Goal: Communication & Community: Answer question/provide support

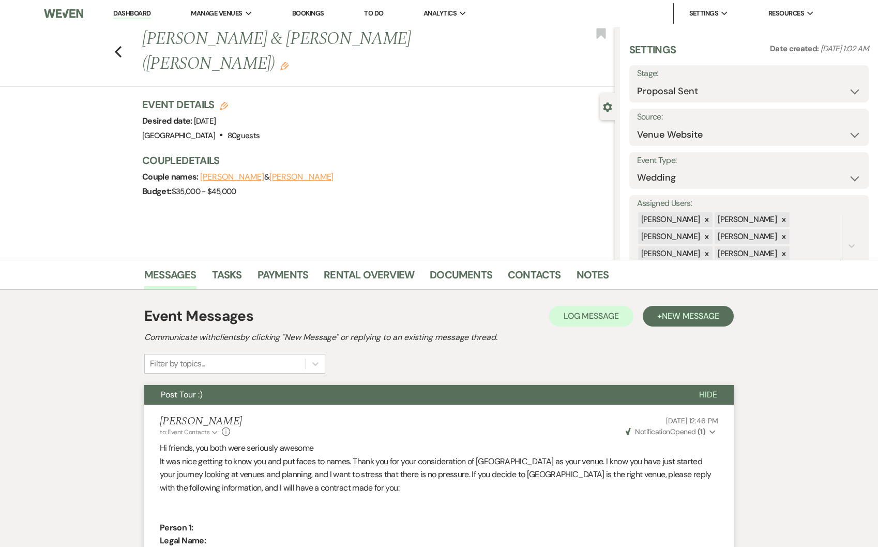
click at [125, 17] on link "Dashboard" at bounding box center [131, 14] width 37 height 10
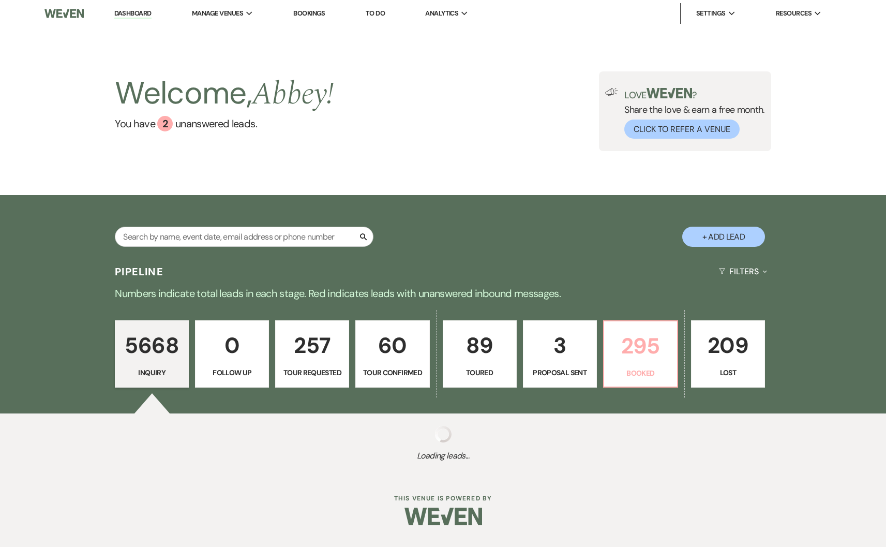
click at [640, 349] on p "295" at bounding box center [640, 345] width 61 height 35
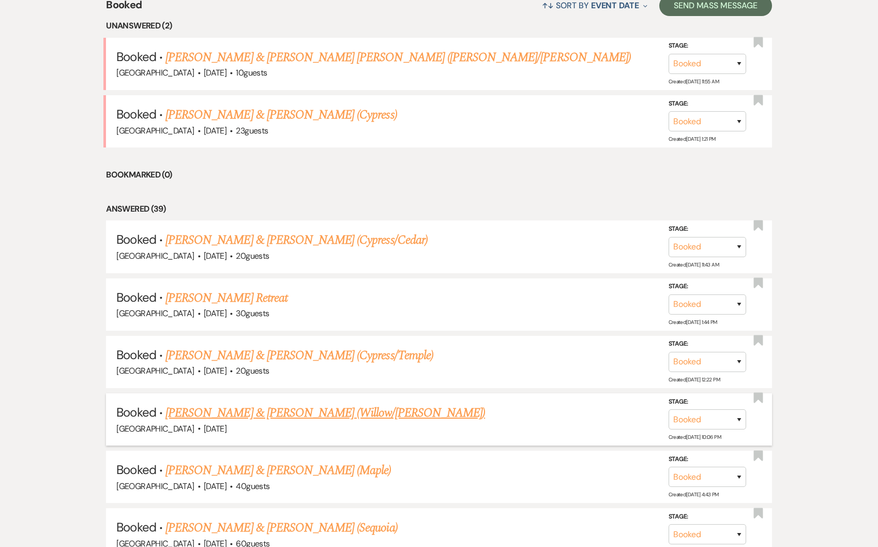
scroll to position [437, 0]
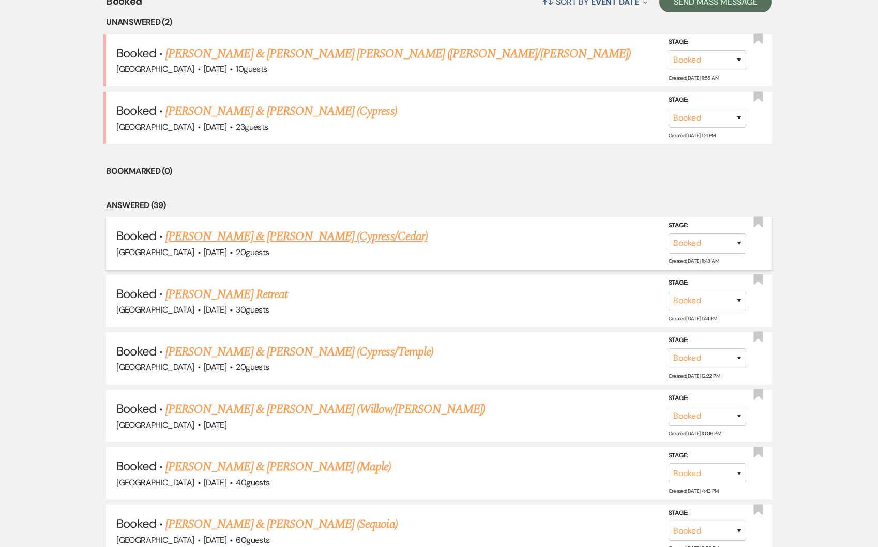
click at [236, 237] on link "Alexia Alford & Jade Alford's (Cypress/Cedar)" at bounding box center [296, 236] width 262 height 19
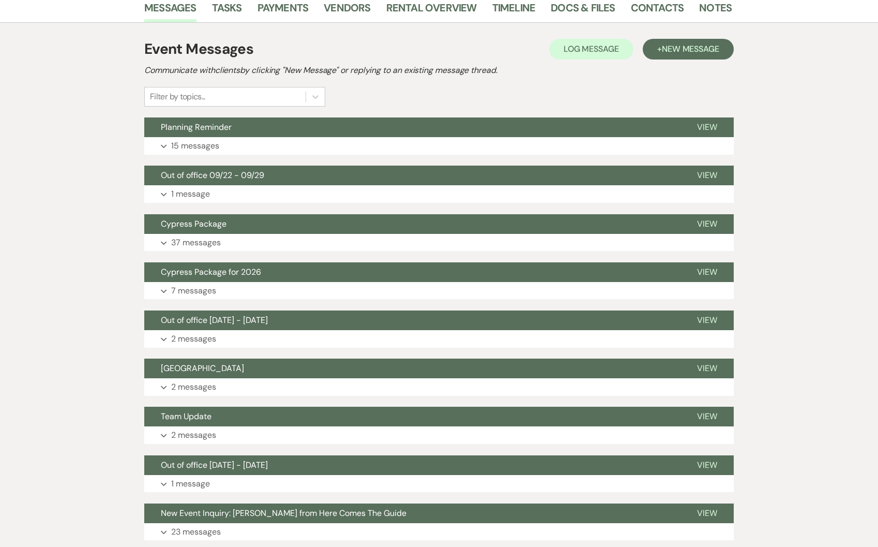
scroll to position [172, 0]
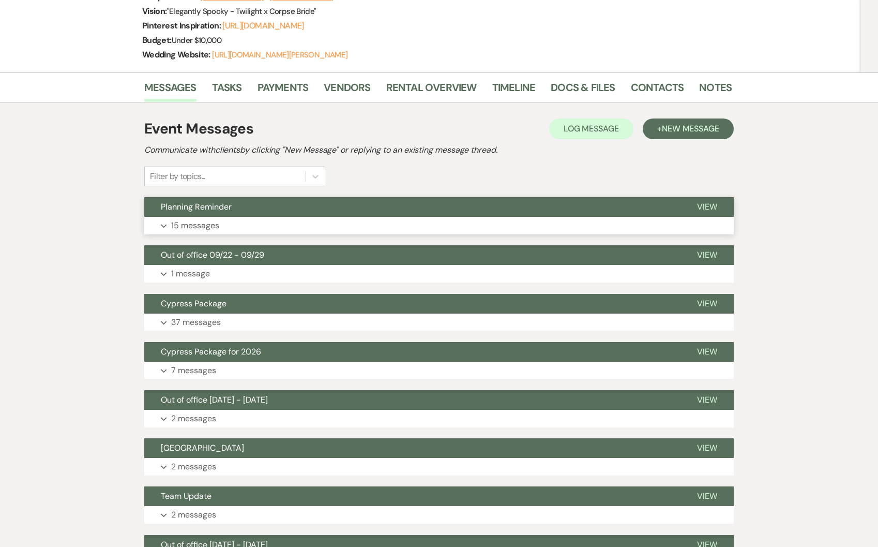
click at [188, 215] on button "Planning Reminder" at bounding box center [412, 207] width 536 height 20
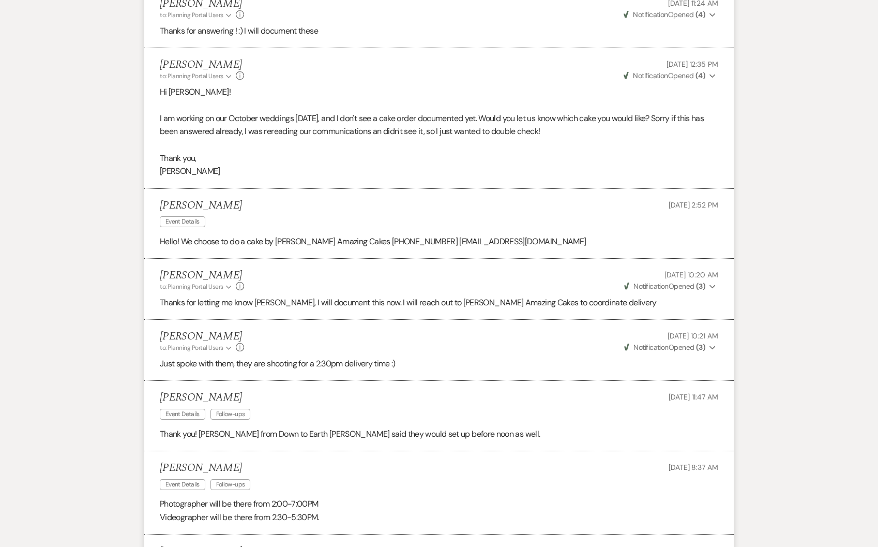
scroll to position [1288, 0]
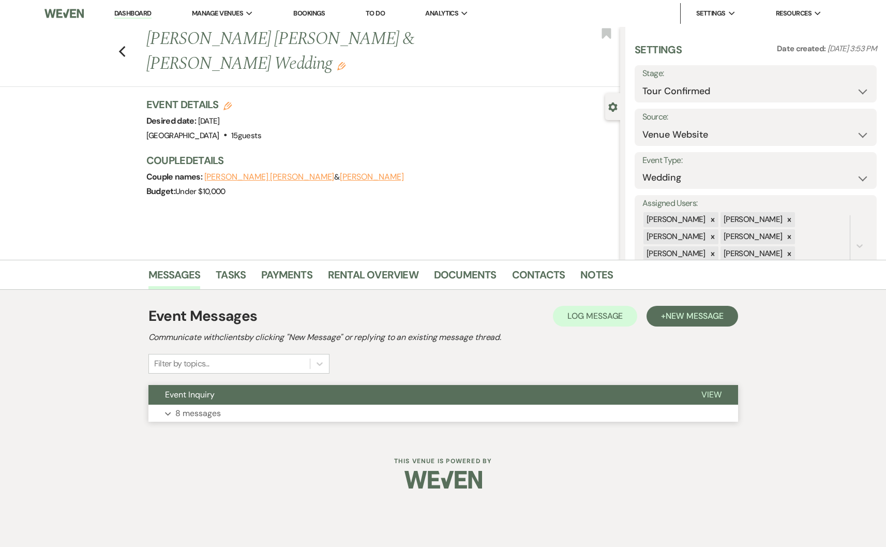
click at [289, 398] on button "Event Inquiry" at bounding box center [416, 395] width 536 height 20
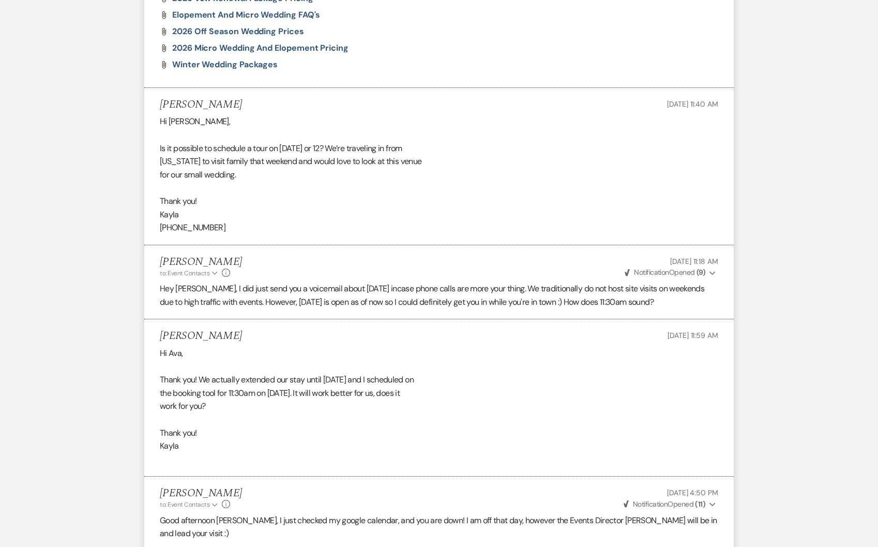
scroll to position [943, 0]
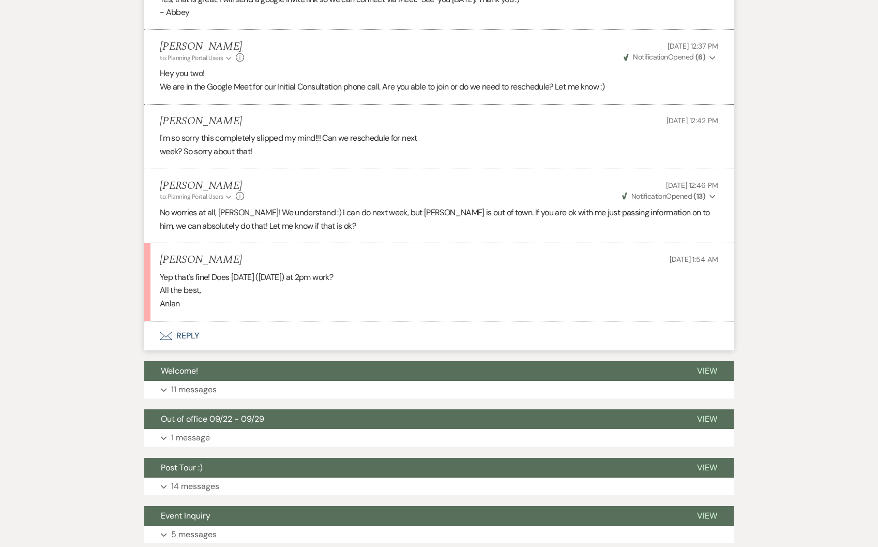
scroll to position [710, 0]
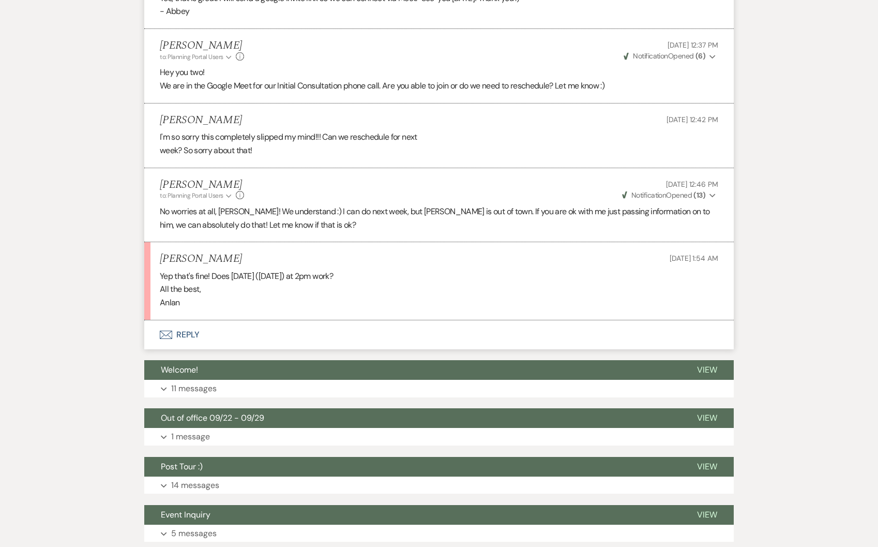
click at [200, 332] on button "Envelope Reply" at bounding box center [439, 334] width 590 height 29
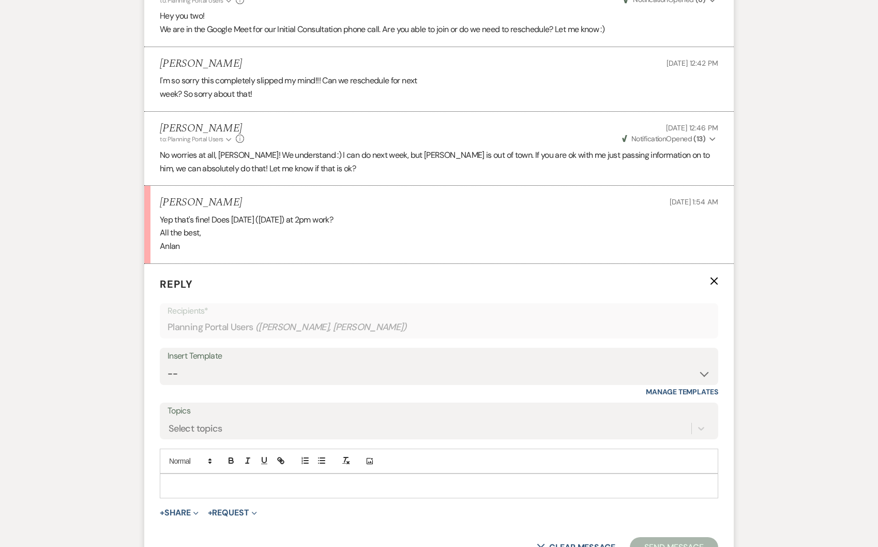
scroll to position [772, 0]
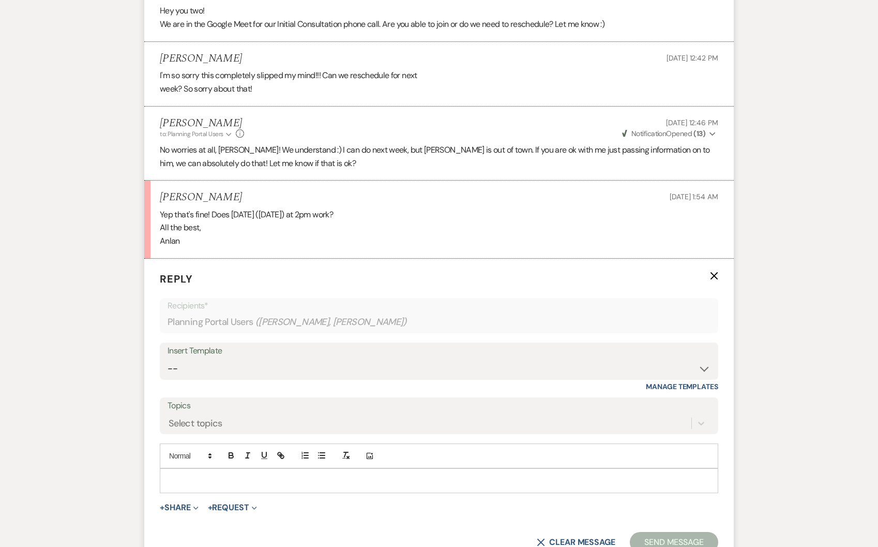
click at [175, 477] on p at bounding box center [439, 480] width 542 height 11
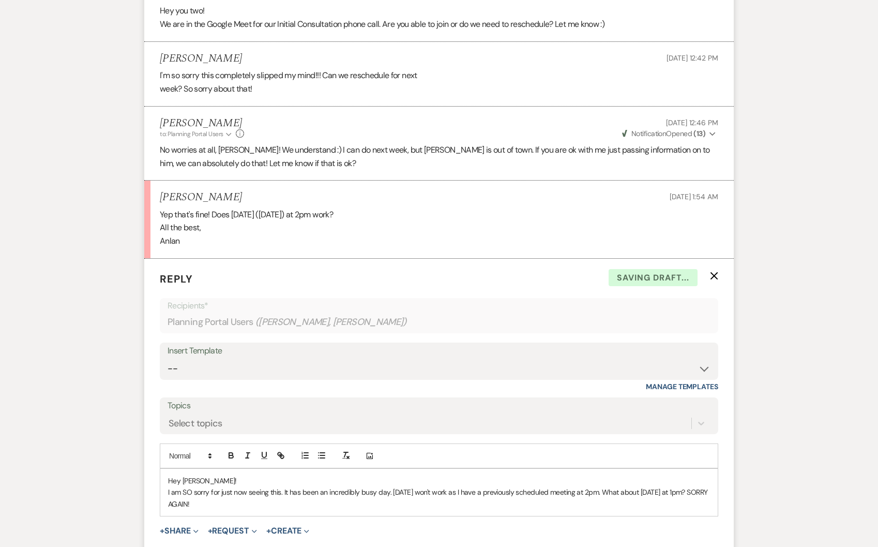
scroll to position [941, 0]
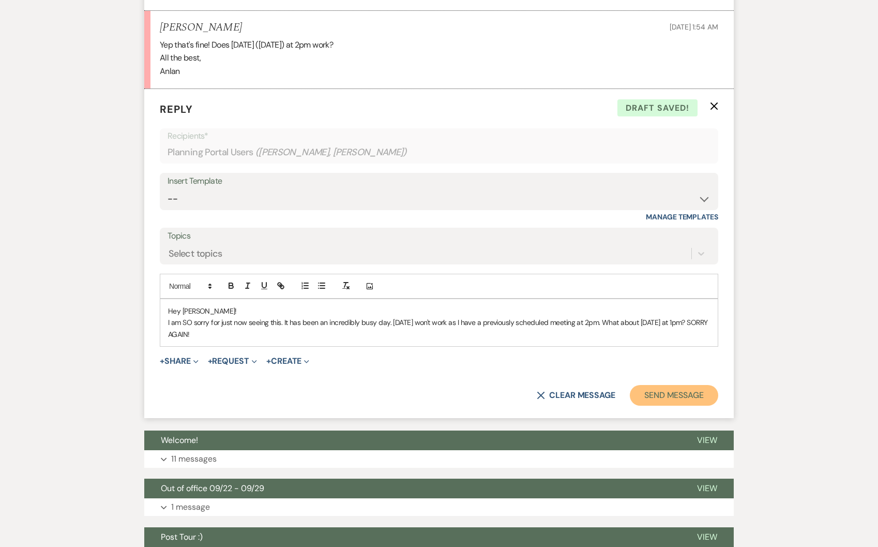
click at [675, 391] on button "Send Message" at bounding box center [674, 395] width 88 height 21
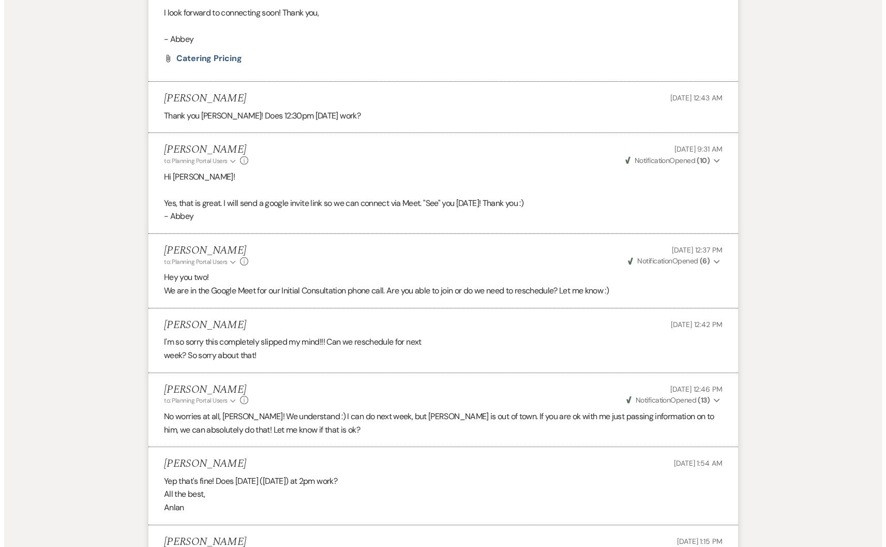
scroll to position [0, 0]
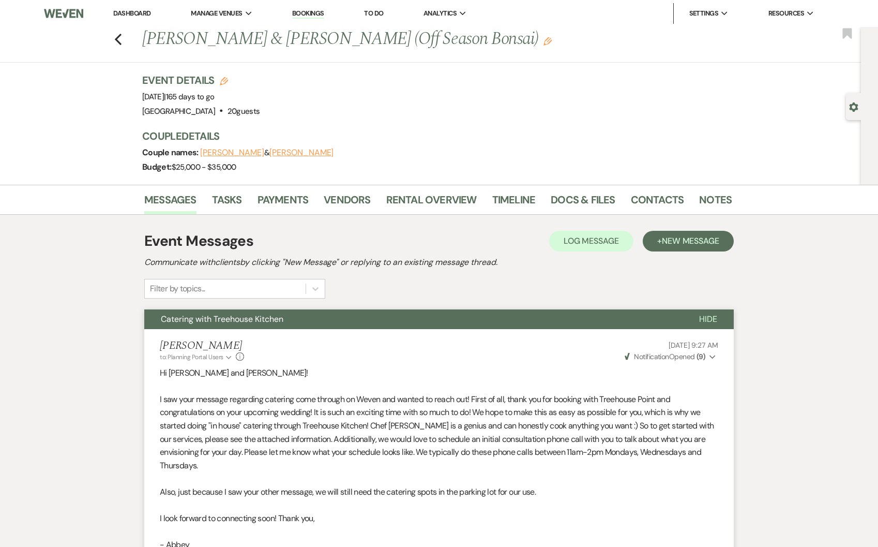
click at [140, 15] on link "Dashboard" at bounding box center [131, 13] width 37 height 9
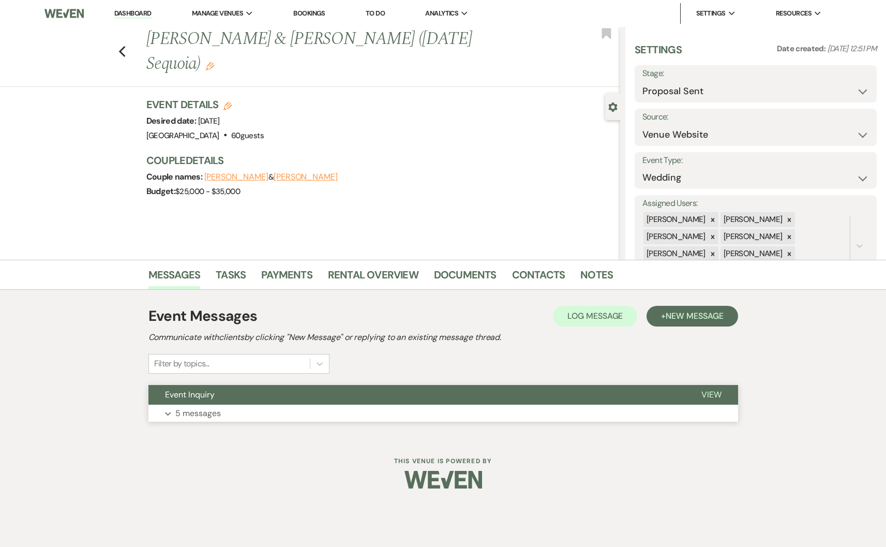
click at [245, 405] on button "Expand 5 messages" at bounding box center [443, 413] width 590 height 18
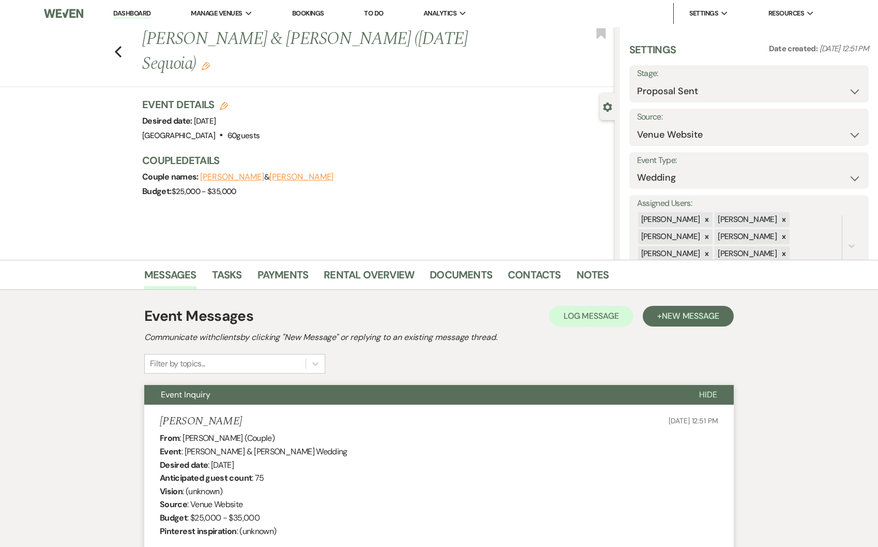
click at [141, 14] on link "Dashboard" at bounding box center [131, 14] width 37 height 10
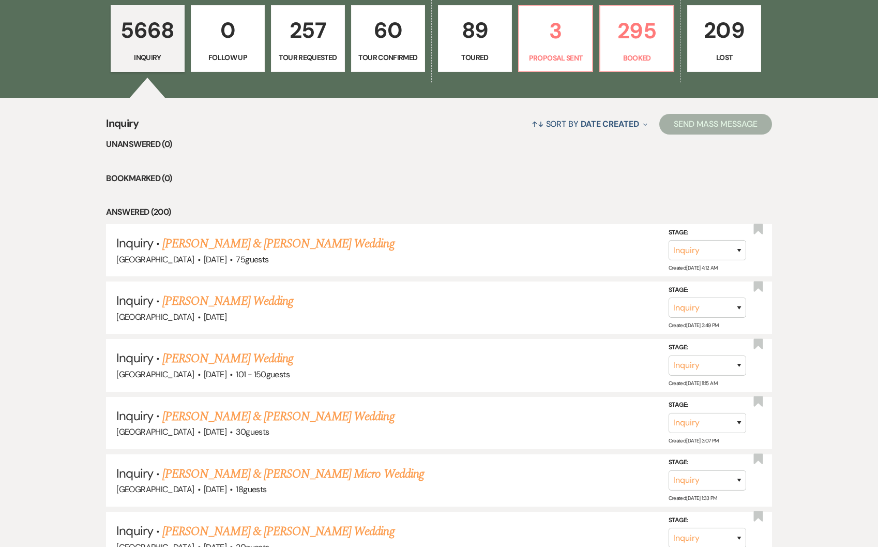
scroll to position [1, 0]
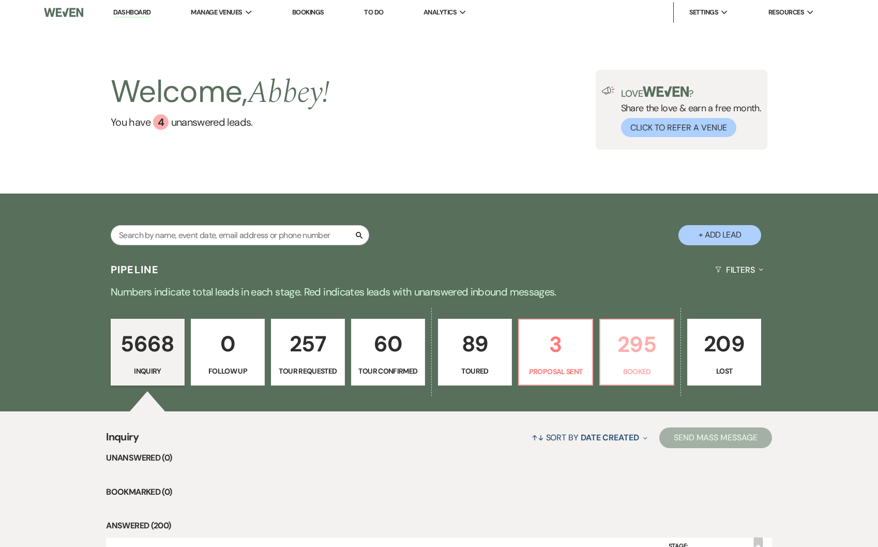
click at [652, 371] on p "Booked" at bounding box center [637, 371] width 61 height 11
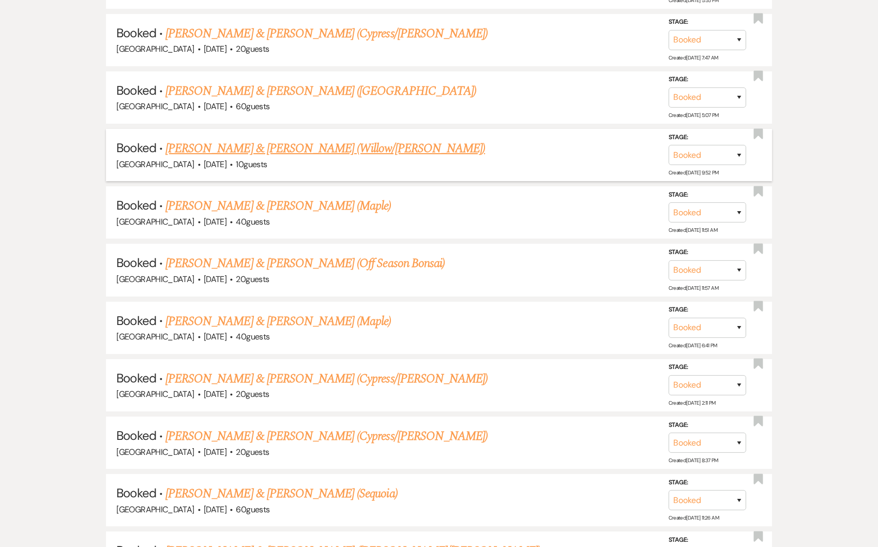
scroll to position [1356, 0]
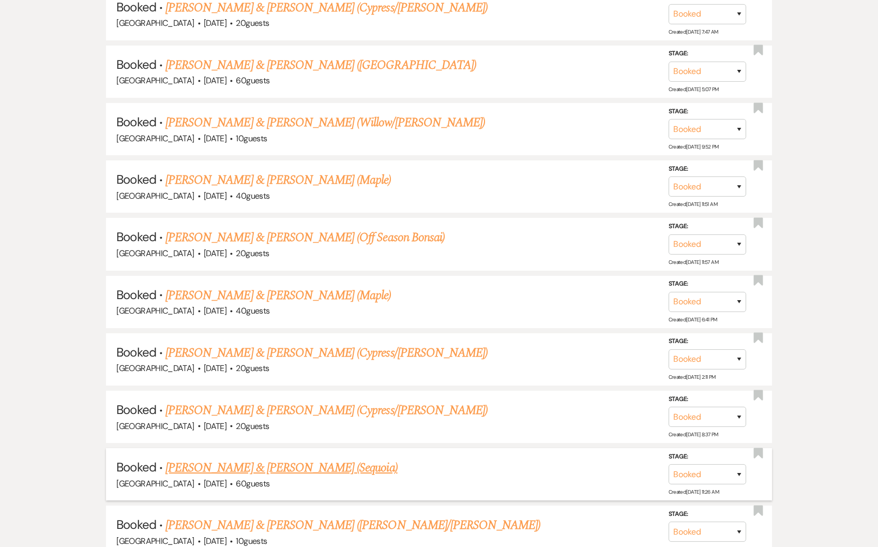
click at [280, 461] on link "[PERSON_NAME] & [PERSON_NAME] (Sequoia)" at bounding box center [281, 467] width 232 height 19
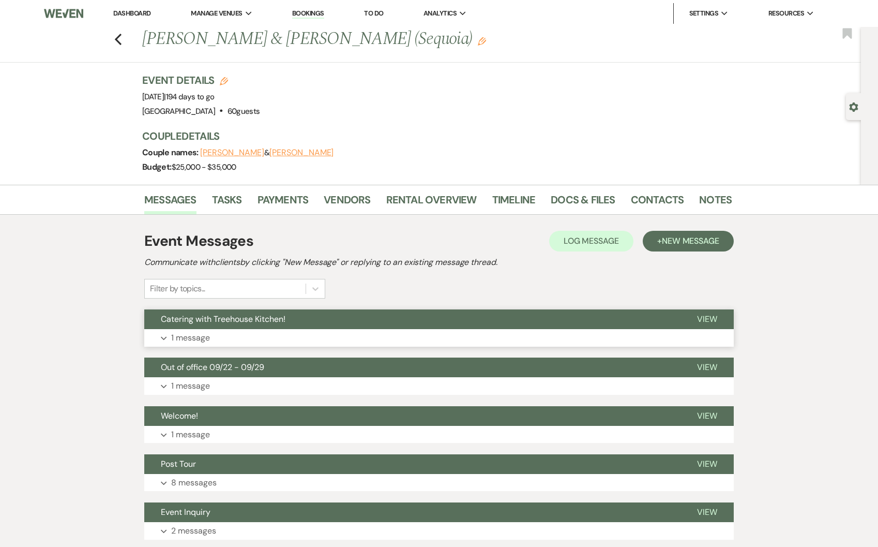
click at [240, 338] on button "Expand 1 message" at bounding box center [439, 338] width 590 height 18
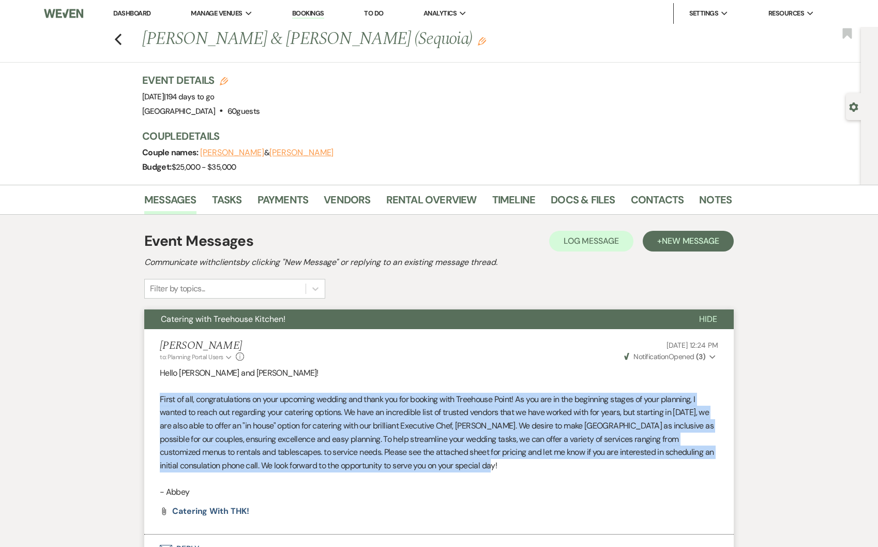
drag, startPoint x: 493, startPoint y: 466, endPoint x: 159, endPoint y: 399, distance: 341.2
click at [159, 399] on li "Abbey Rodriguez to: Planning Portal Users Expand Info Oct 07, 2025, 12:24 PM We…" at bounding box center [439, 431] width 590 height 205
copy p "First of all, congratulations on your upcoming wedding and thank you for bookin…"
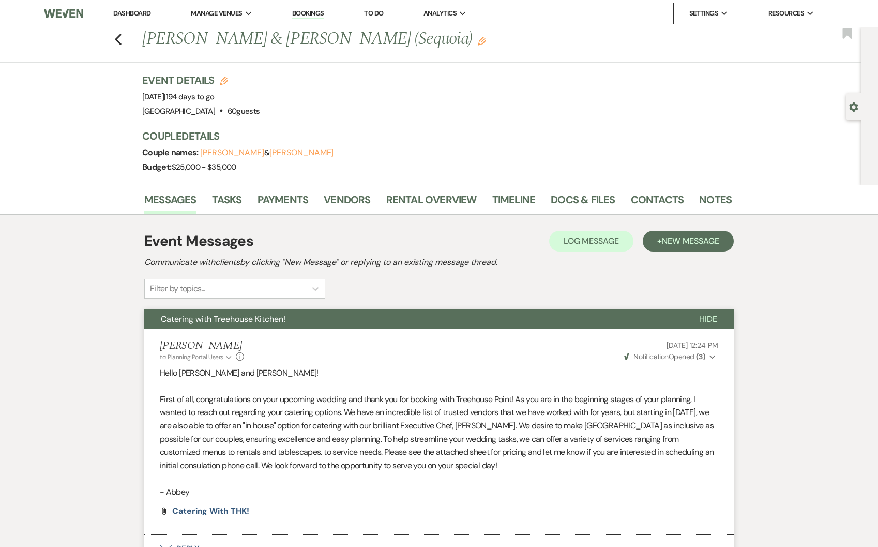
click at [618, 480] on p at bounding box center [439, 478] width 559 height 13
click at [116, 43] on div "Previous Britt Lawrence & Molly Grade (Sequoia) Edit Bookmark" at bounding box center [428, 45] width 866 height 36
click at [119, 39] on use "button" at bounding box center [118, 39] width 7 height 11
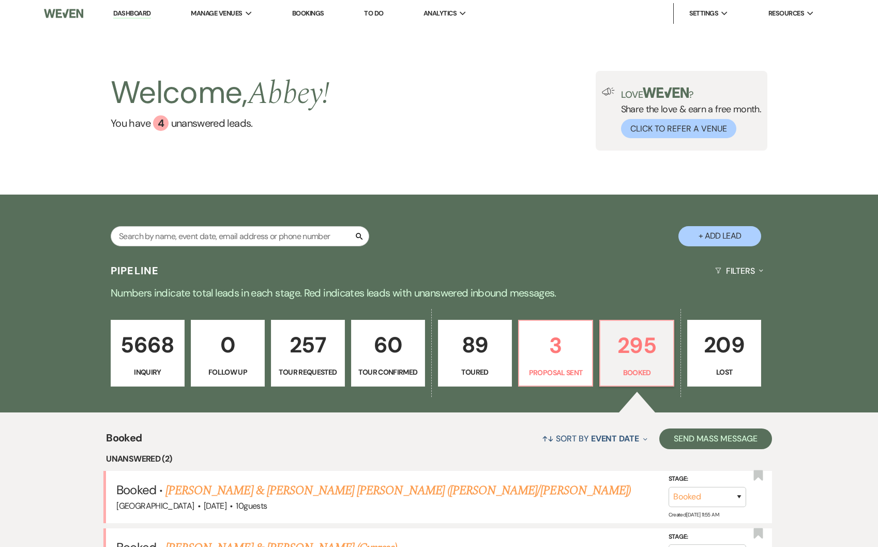
select select "6"
select select "5"
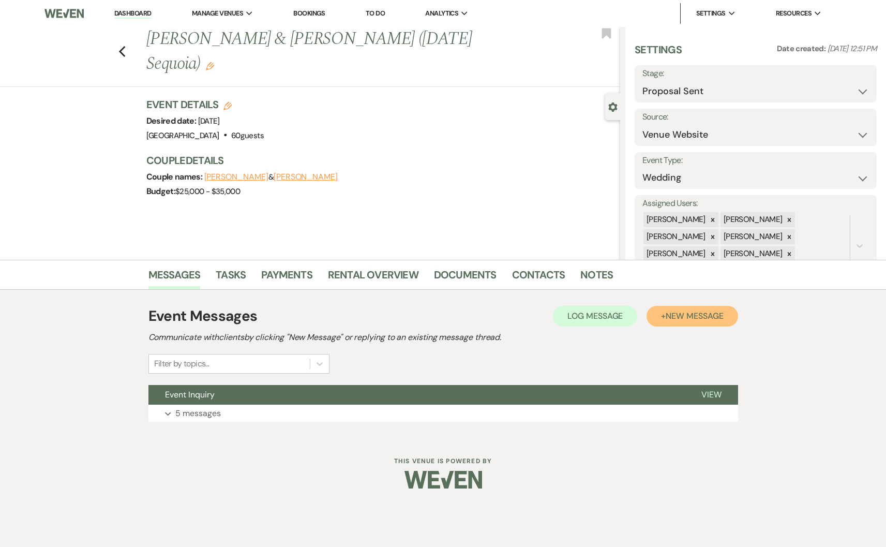
click at [714, 324] on button "+ New Message" at bounding box center [691, 316] width 91 height 21
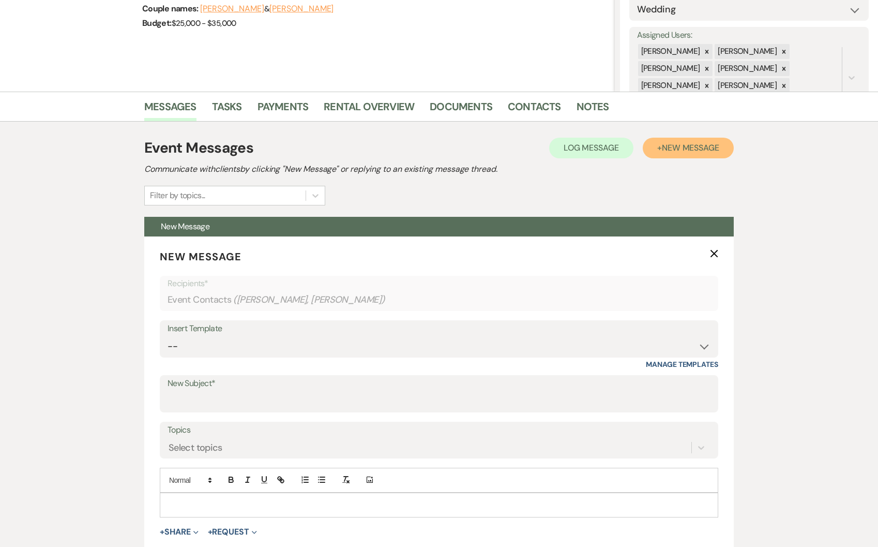
scroll to position [341, 0]
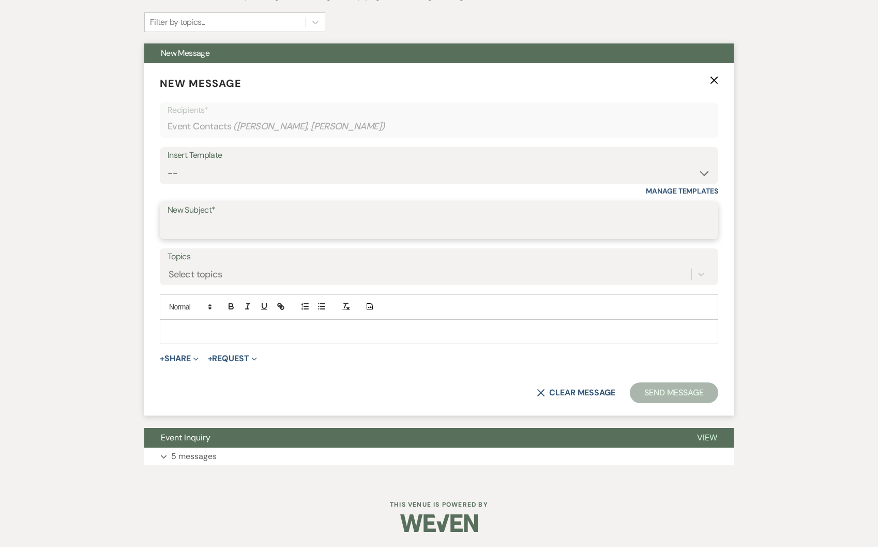
click at [232, 235] on input "New Subject*" at bounding box center [439, 228] width 543 height 20
type input "Catering with Treehouse Kitchen!"
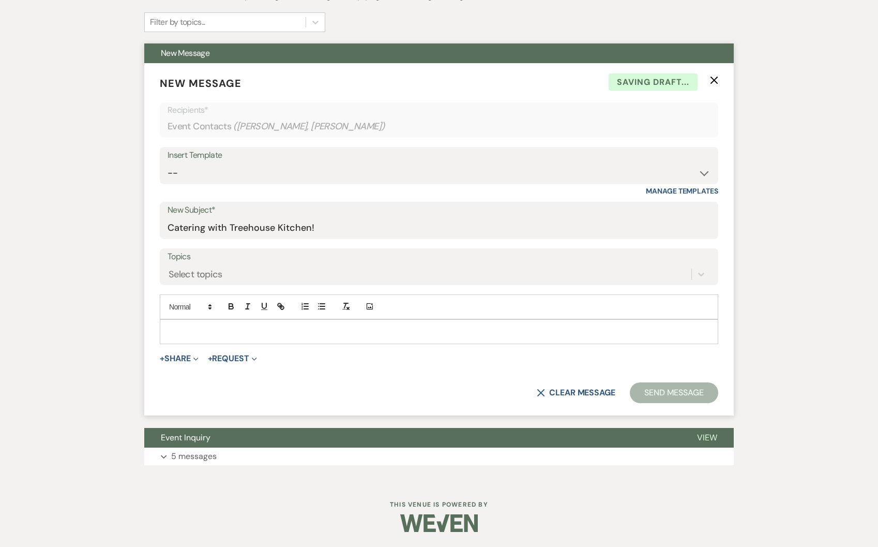
click at [201, 327] on p at bounding box center [439, 331] width 542 height 11
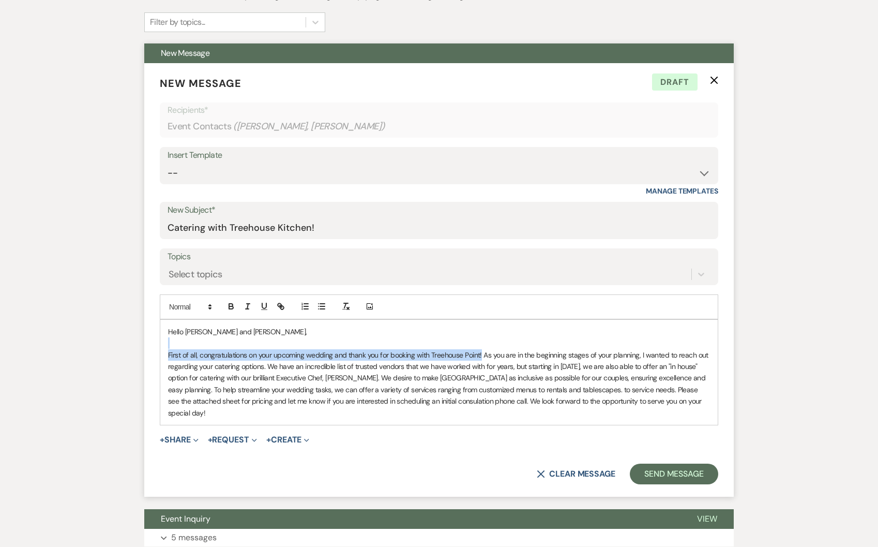
drag, startPoint x: 471, startPoint y: 350, endPoint x: 187, endPoint y: 348, distance: 283.9
click at [187, 349] on p "First of all, congratulations on your upcoming wedding and thank you for bookin…" at bounding box center [439, 383] width 542 height 69
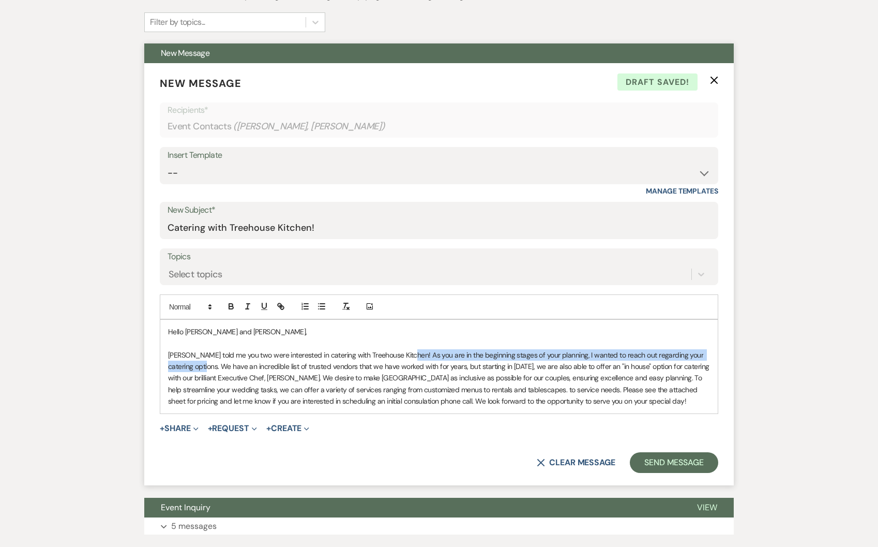
drag, startPoint x: 194, startPoint y: 365, endPoint x: 403, endPoint y: 351, distance: 209.9
click at [403, 351] on span "Patricia told me you two were interested in catering with Treehouse Kitchen! As…" at bounding box center [439, 378] width 543 height 56
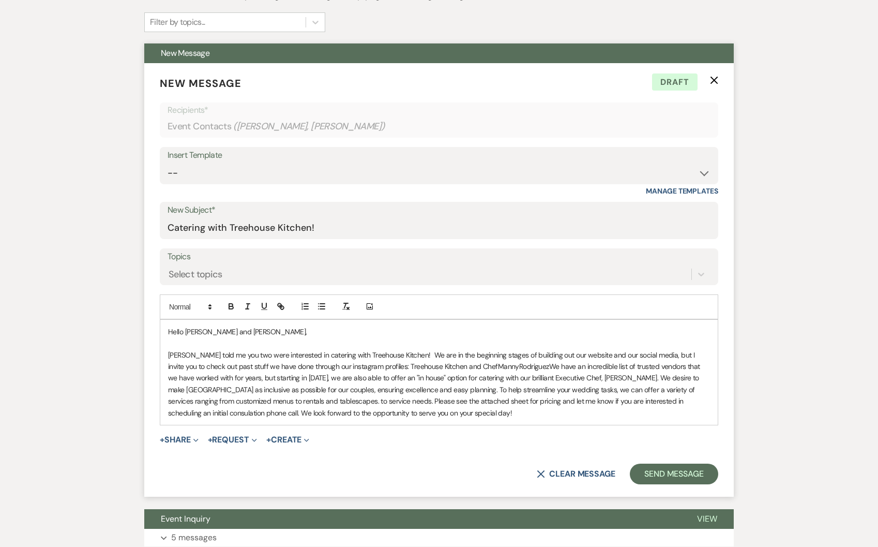
click at [411, 369] on span "Patricia told me you two were interested in catering with Treehouse Kitchen! We…" at bounding box center [435, 383] width 534 height 67
click at [506, 366] on span "Patricia told me you two were interested in catering with Treehouse Kitchen! We…" at bounding box center [438, 383] width 541 height 67
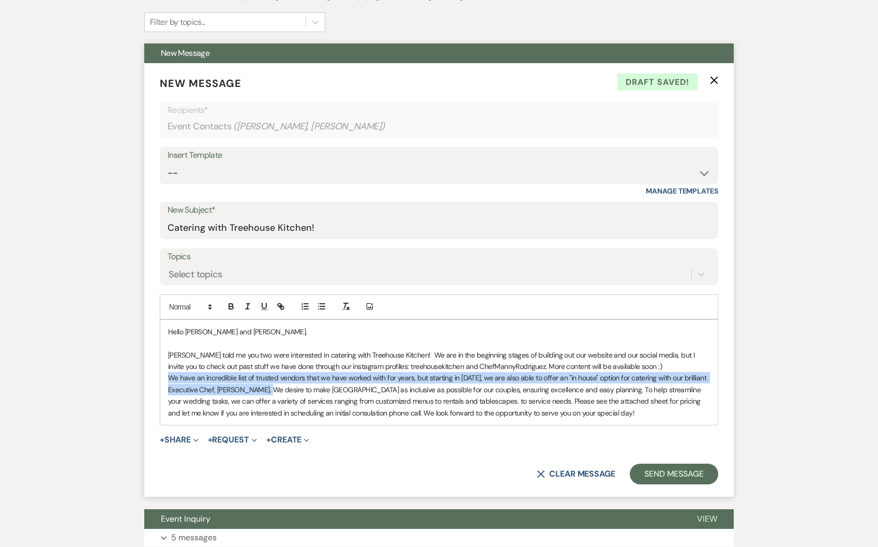
drag, startPoint x: 273, startPoint y: 389, endPoint x: 168, endPoint y: 380, distance: 104.9
click at [168, 380] on span "﻿ We have an incredible list of trusted vendors that we have worked with for ye…" at bounding box center [438, 395] width 540 height 44
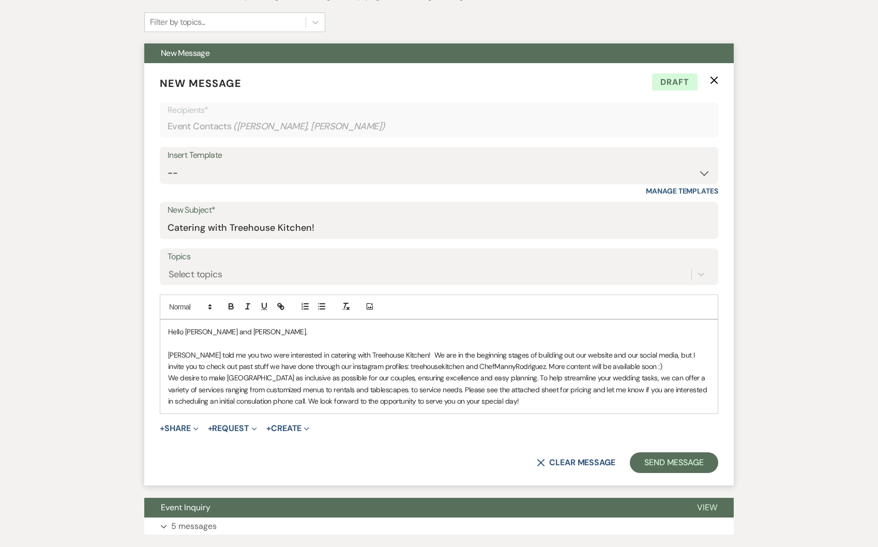
click at [562, 396] on p "﻿ We desire to make Treehouse Point as inclusive as possible for our couples, e…" at bounding box center [439, 389] width 542 height 35
click at [404, 355] on span "Patricia told me you two were interested in catering with Treehouse Kitchen! We…" at bounding box center [432, 360] width 529 height 21
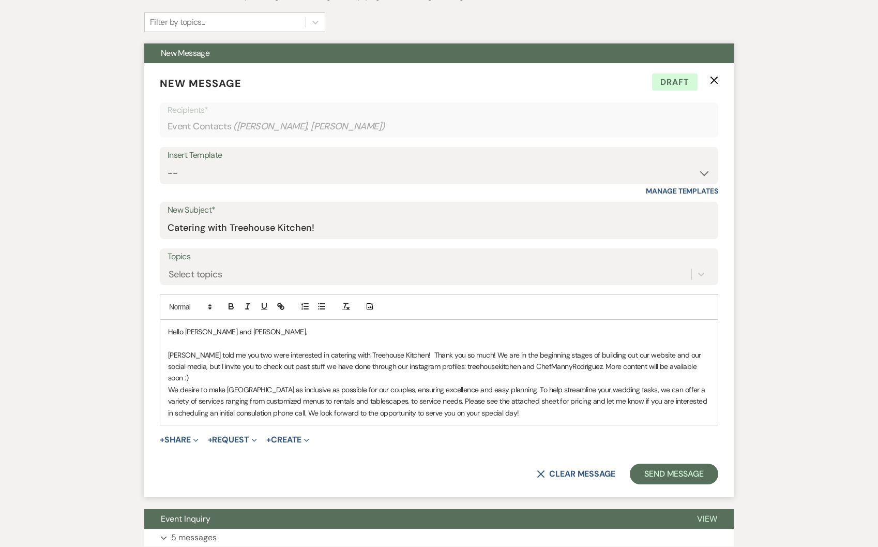
click at [710, 364] on p "Patricia told me you two were interested in catering with Treehouse Kitchen! Th…" at bounding box center [439, 366] width 542 height 35
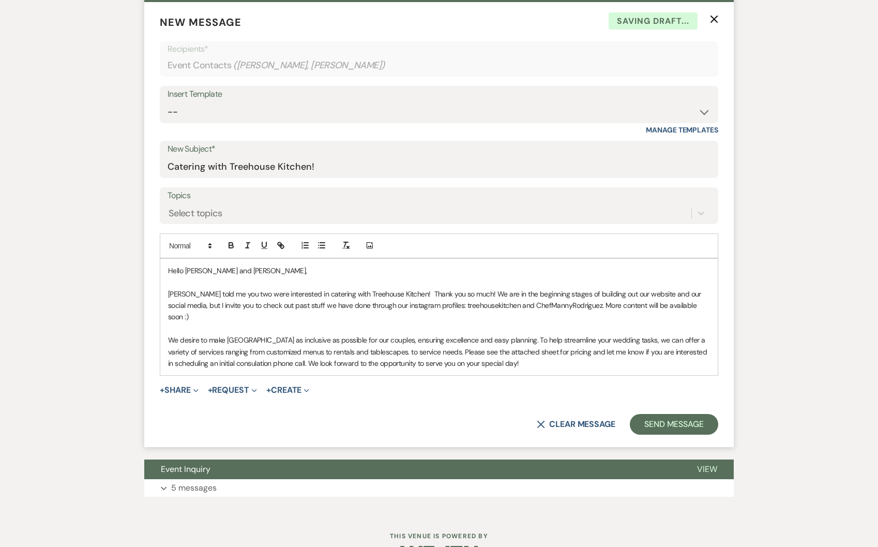
scroll to position [423, 0]
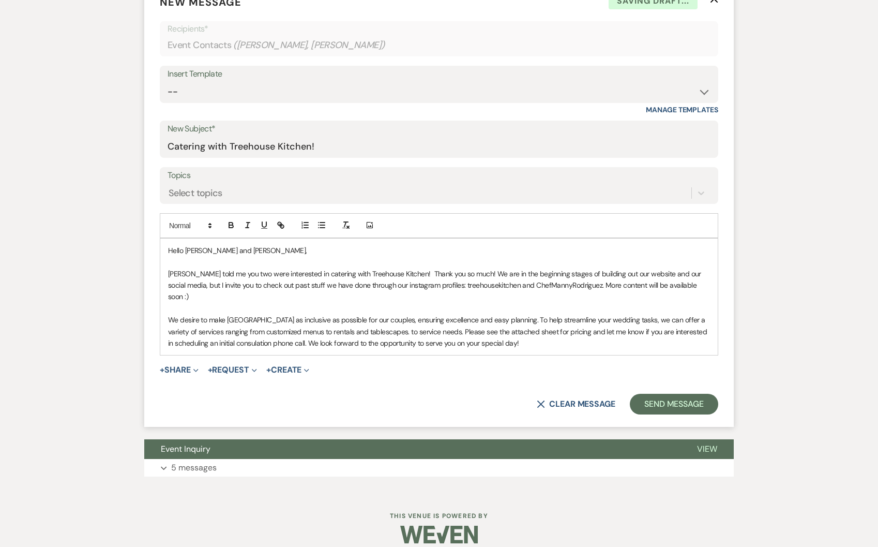
click at [528, 335] on p "We desire to make Treehouse Point as inclusive as possible for our couples, ens…" at bounding box center [439, 331] width 542 height 35
click at [189, 366] on button "+ Share Expand" at bounding box center [179, 370] width 39 height 8
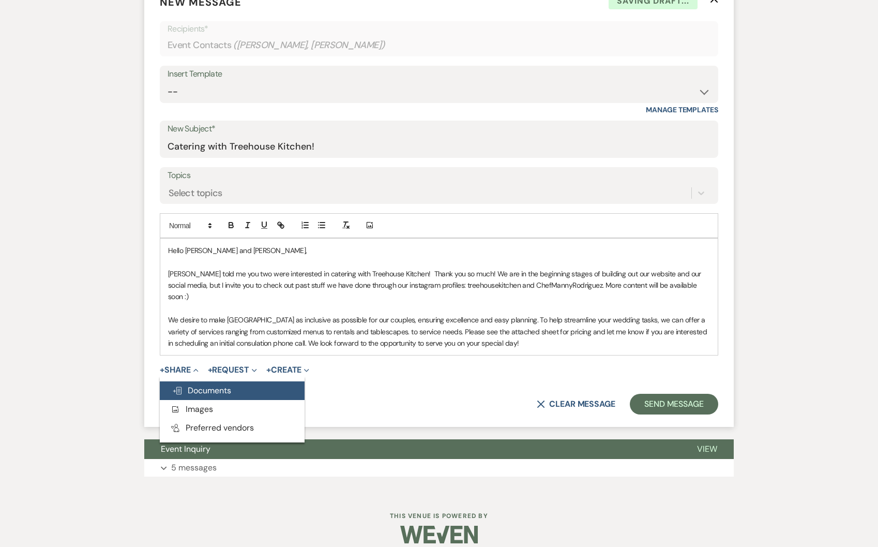
click at [210, 385] on span "Doc Upload Documents" at bounding box center [201, 390] width 59 height 11
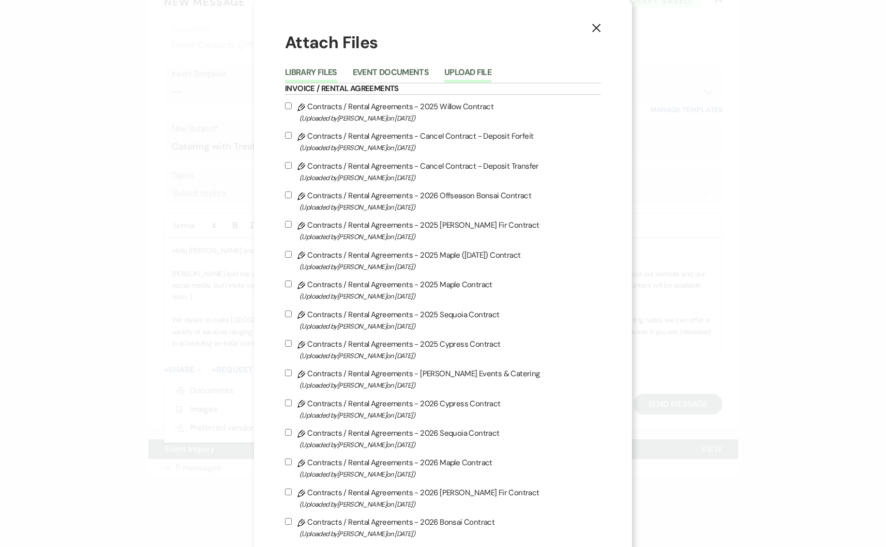
click at [480, 68] on button "Upload File" at bounding box center [467, 75] width 47 height 14
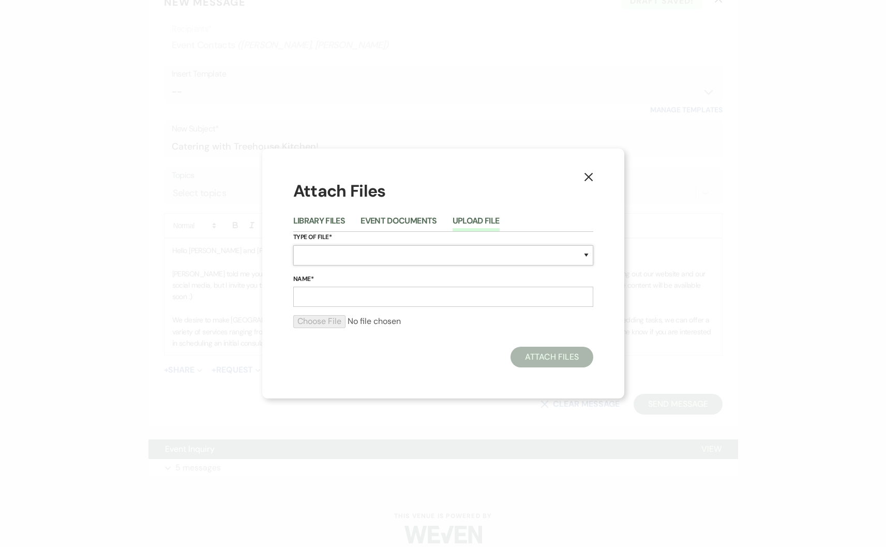
click at [344, 257] on select "Special Event Insurance Vendor Certificate of Insurance Contracts / Rental Agre…" at bounding box center [443, 255] width 300 height 20
select select "66"
click at [324, 293] on input "Name*" at bounding box center [443, 297] width 300 height 20
type input "Catering with THK!"
click at [338, 322] on input "file" at bounding box center [443, 321] width 300 height 12
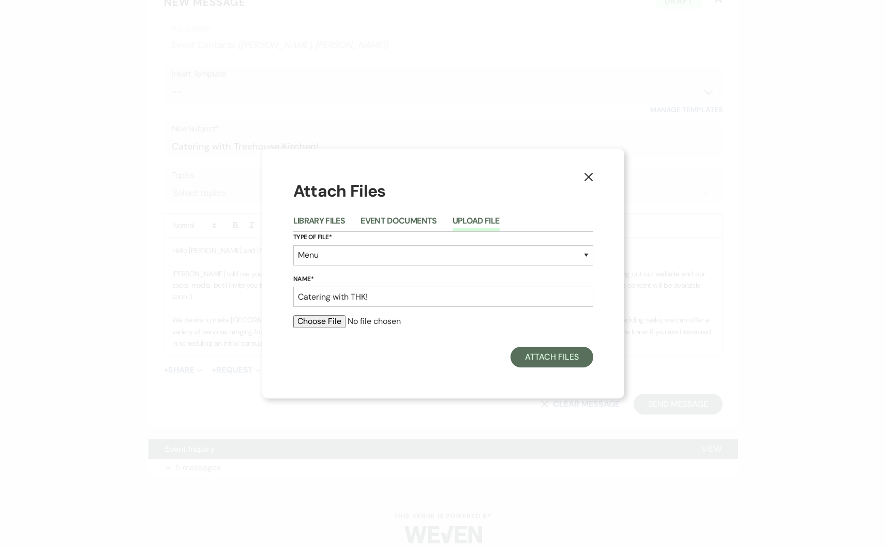
type input "C:\fakepath\Micro Wedding and Elopement Package Pricing 2025 (1).png"
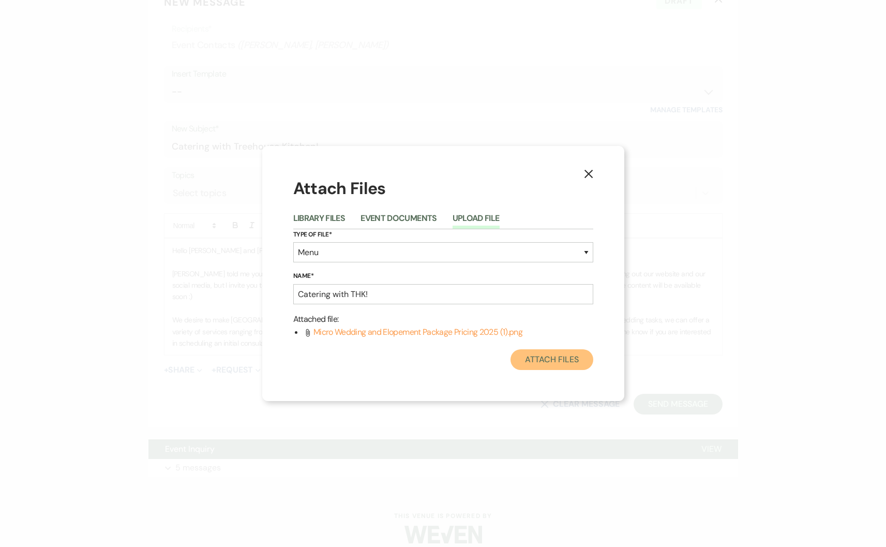
click at [558, 364] on button "Attach Files" at bounding box center [551, 359] width 82 height 21
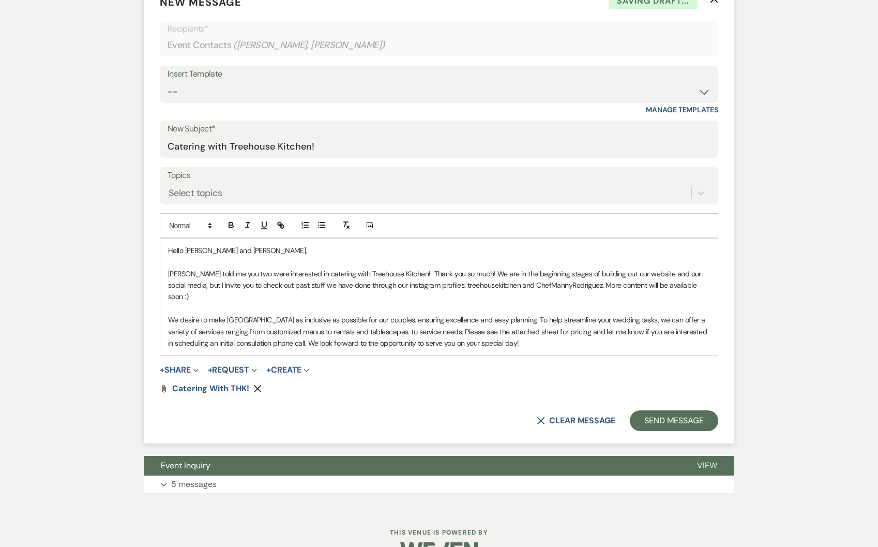
click at [229, 383] on span "Catering with THK!" at bounding box center [210, 388] width 77 height 11
click at [543, 324] on p "We desire to make Treehouse Point as inclusive as possible for our couples, ens…" at bounding box center [439, 331] width 542 height 35
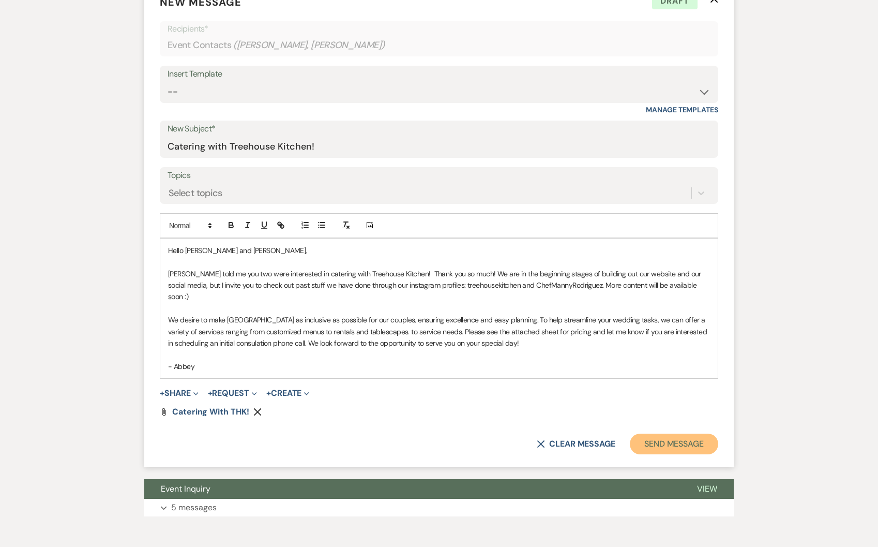
click at [688, 436] on button "Send Message" at bounding box center [674, 443] width 88 height 21
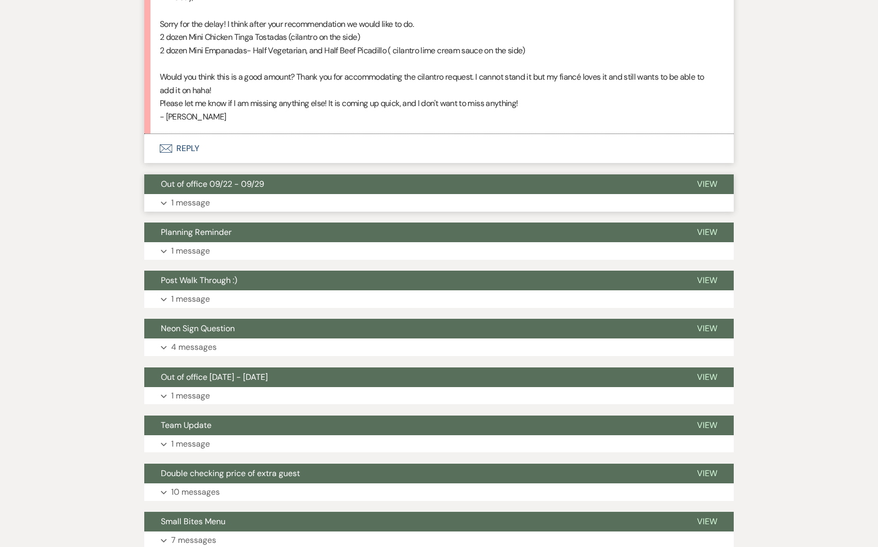
scroll to position [2024, 0]
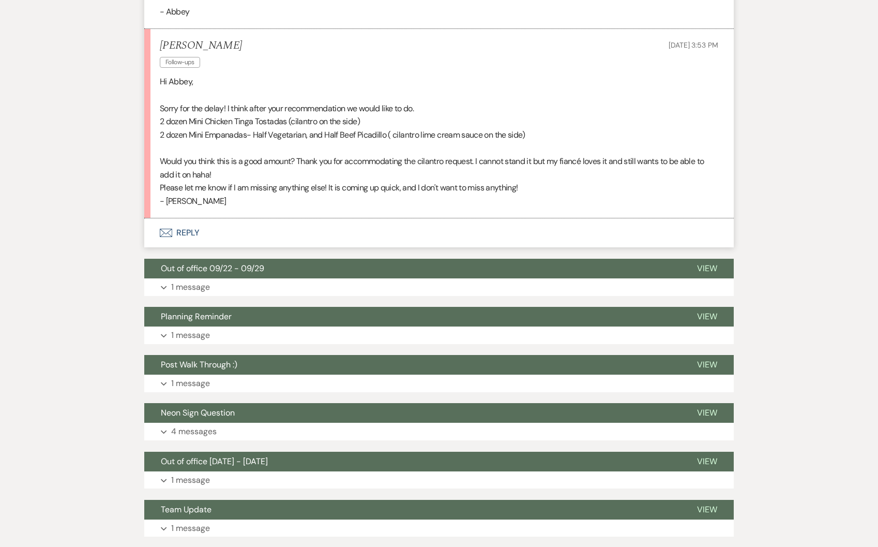
click at [206, 231] on button "Envelope Reply" at bounding box center [439, 232] width 590 height 29
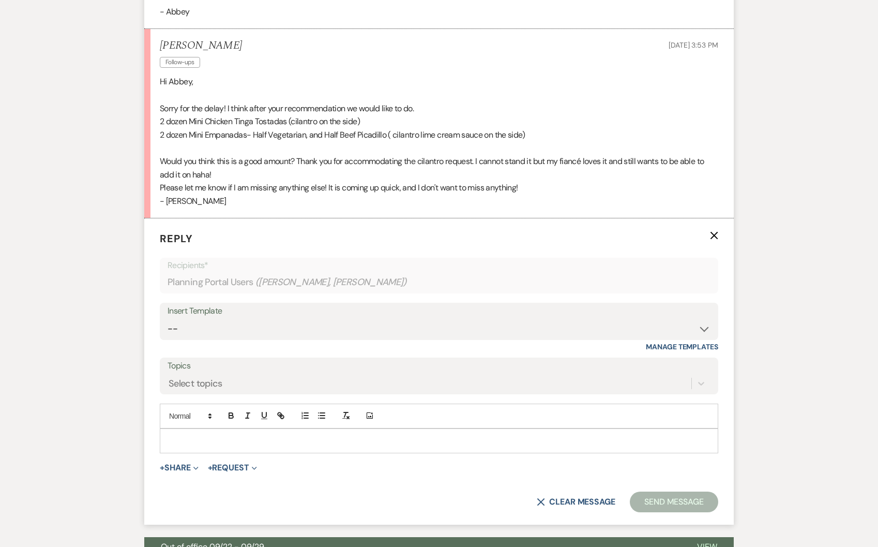
click at [203, 445] on p at bounding box center [439, 440] width 542 height 11
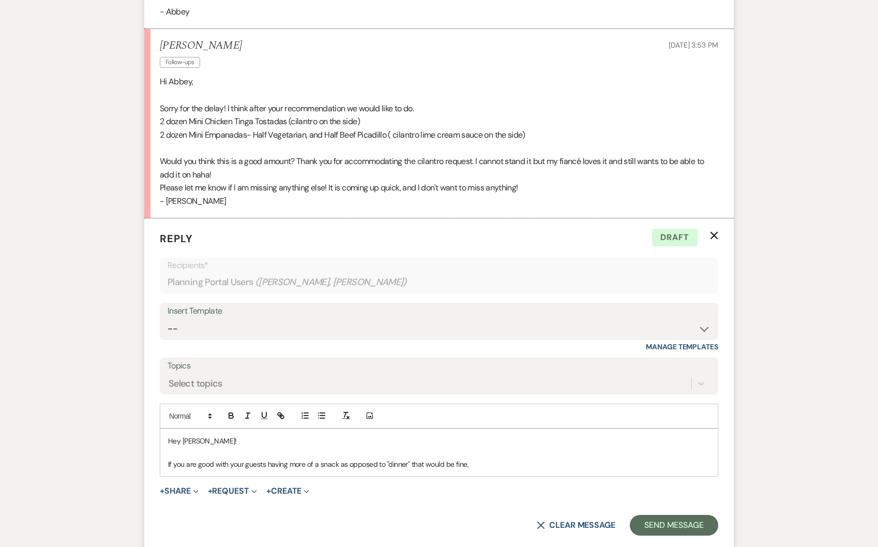
click at [425, 463] on p "If you are good with your guests having more of a snack as opposed to "dinner" …" at bounding box center [439, 463] width 542 height 11
drag, startPoint x: 489, startPoint y: 466, endPoint x: 168, endPoint y: 463, distance: 320.7
click at [168, 463] on p "If you are good with your guests having more of a snack as opposed to "dinner" …" at bounding box center [439, 463] width 542 height 11
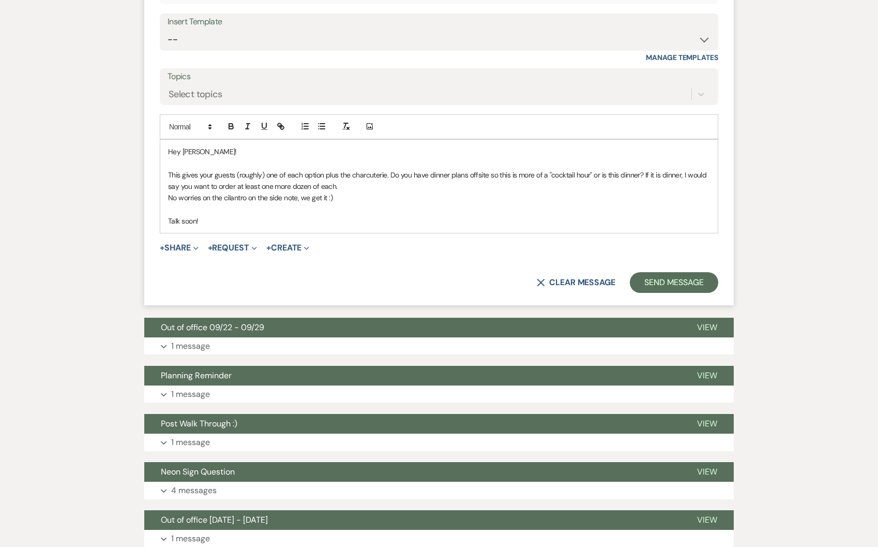
scroll to position [2340, 0]
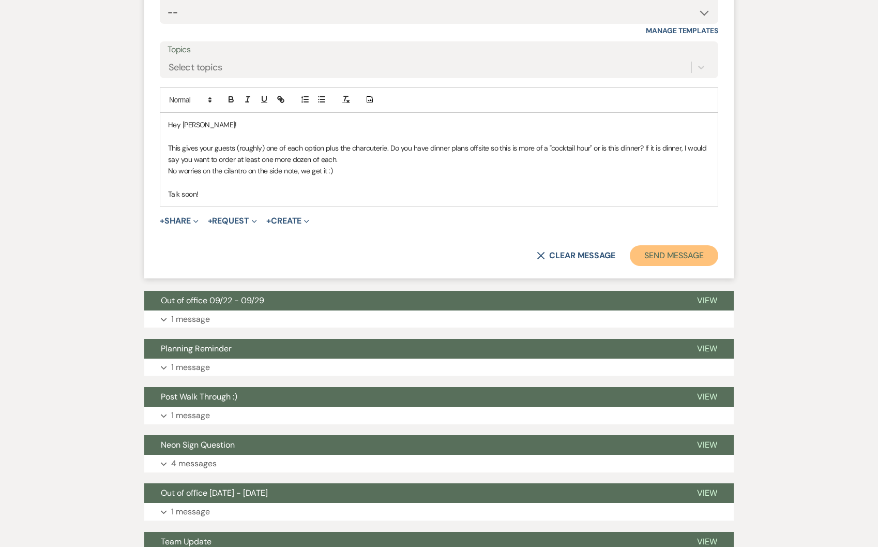
click at [684, 250] on button "Send Message" at bounding box center [674, 255] width 88 height 21
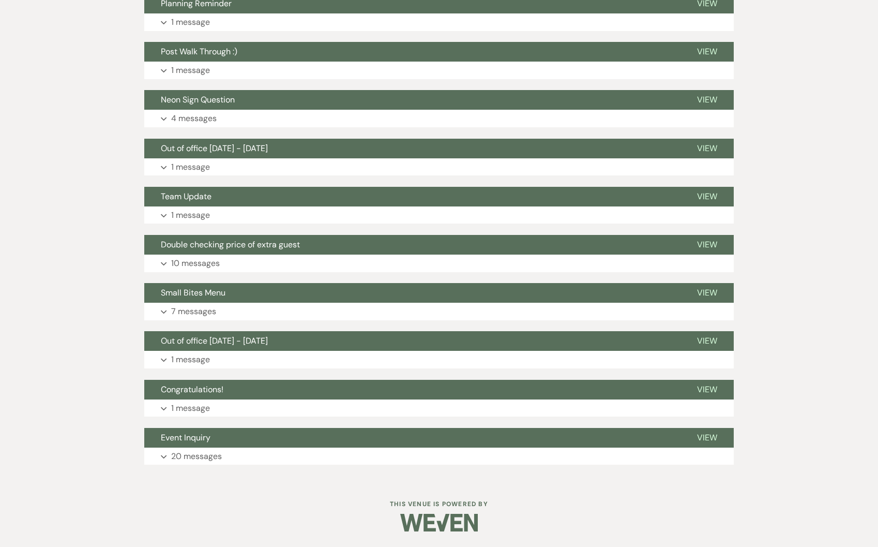
scroll to position [2477, 0]
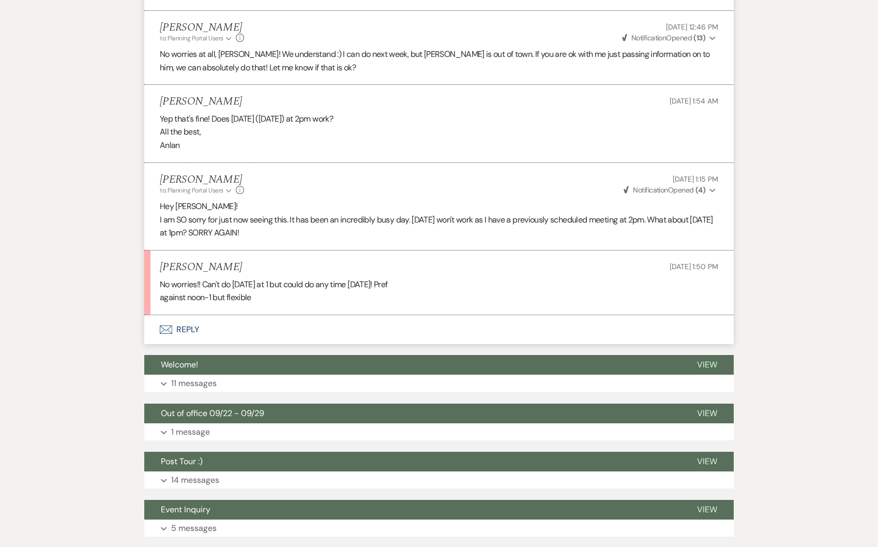
scroll to position [868, 0]
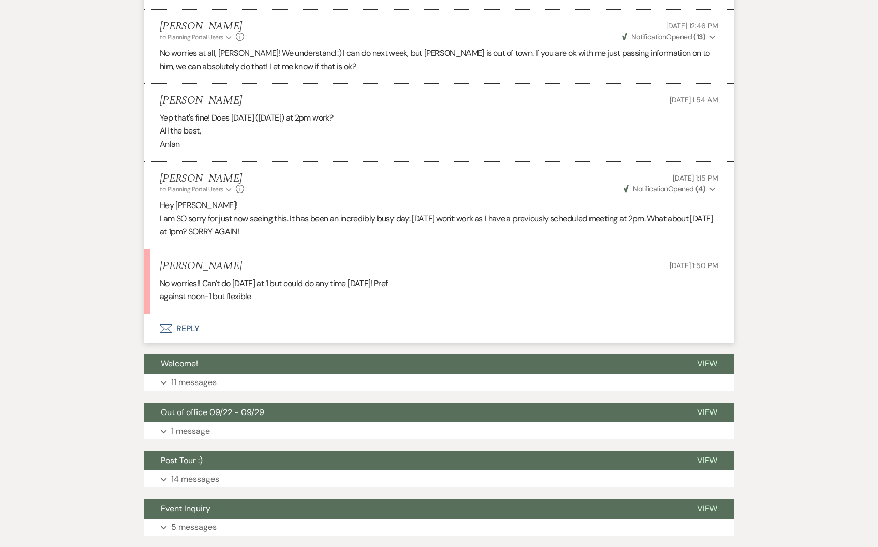
click at [183, 323] on button "Envelope Reply" at bounding box center [439, 328] width 590 height 29
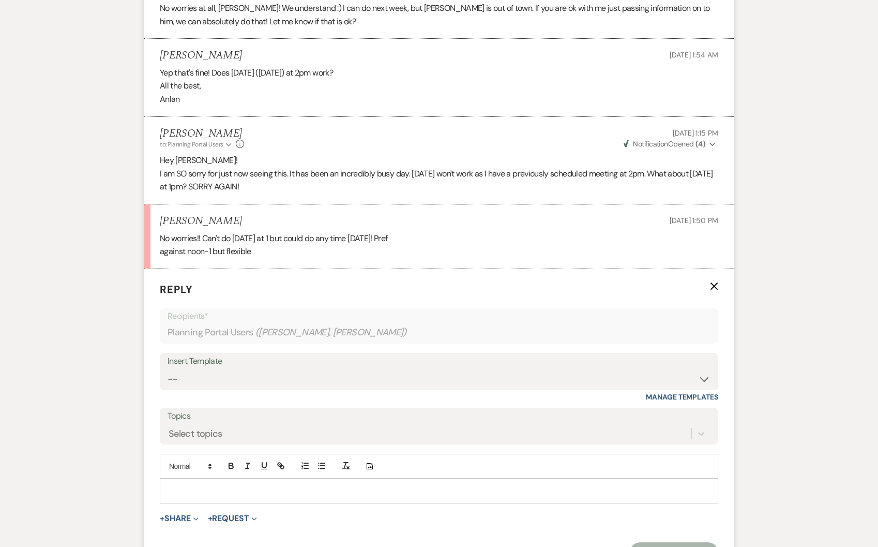
scroll to position [920, 0]
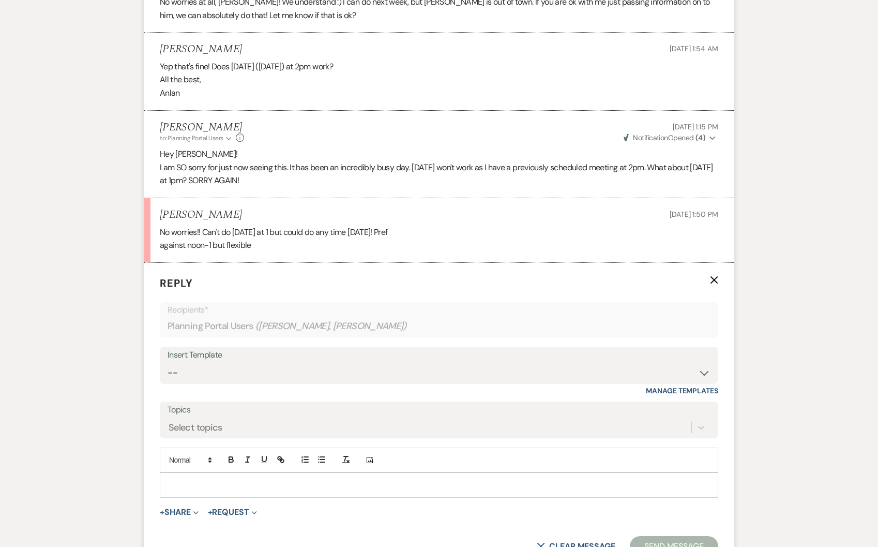
click at [209, 484] on p at bounding box center [439, 484] width 542 height 11
click at [230, 485] on p "Heard. I have an appt from 1030am-1230pm. So what about" at bounding box center [439, 484] width 542 height 11
drag, startPoint x: 235, startPoint y: 484, endPoint x: 214, endPoint y: 486, distance: 21.3
click at [214, 486] on p "Heard. I have an appt from 1030am-1230pm. So what about" at bounding box center [439, 484] width 542 height 11
click at [410, 482] on p "Heard. I have a meeting from 1030am-1230pm. So what about" at bounding box center [439, 484] width 542 height 11
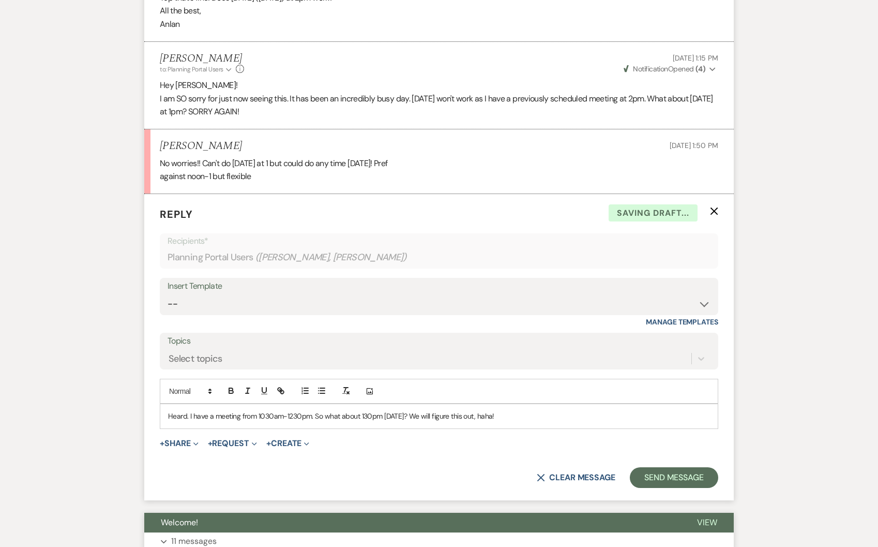
scroll to position [994, 0]
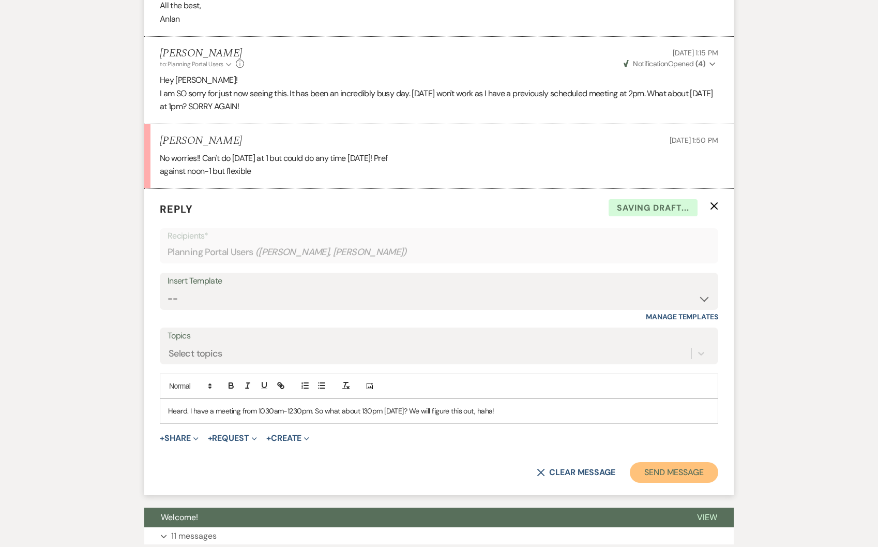
click at [663, 479] on button "Send Message" at bounding box center [674, 472] width 88 height 21
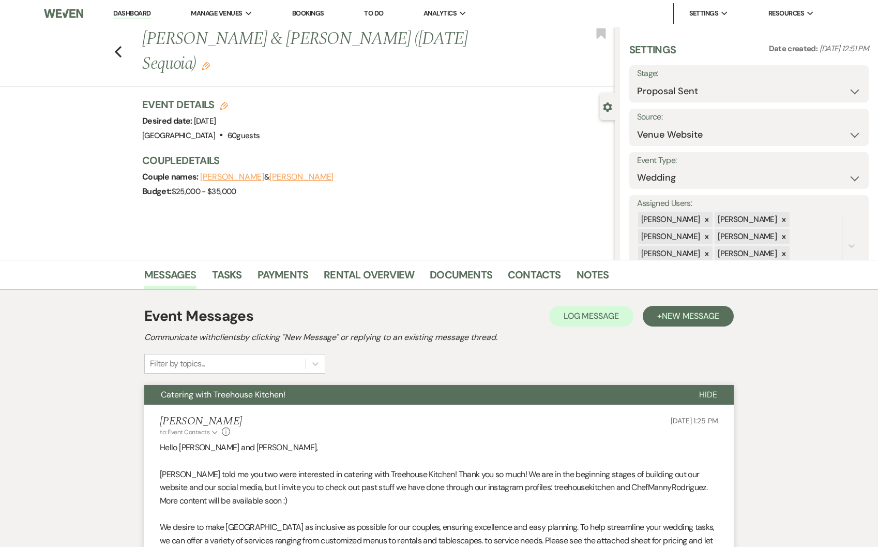
select select "6"
select select "5"
click at [122, 46] on use "button" at bounding box center [118, 51] width 7 height 11
click at [141, 15] on link "Dashboard" at bounding box center [131, 14] width 37 height 10
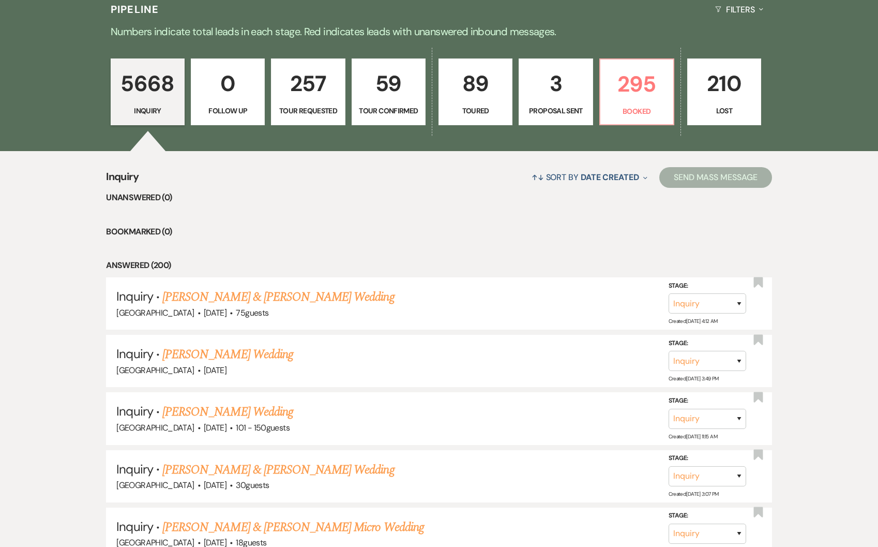
scroll to position [315, 0]
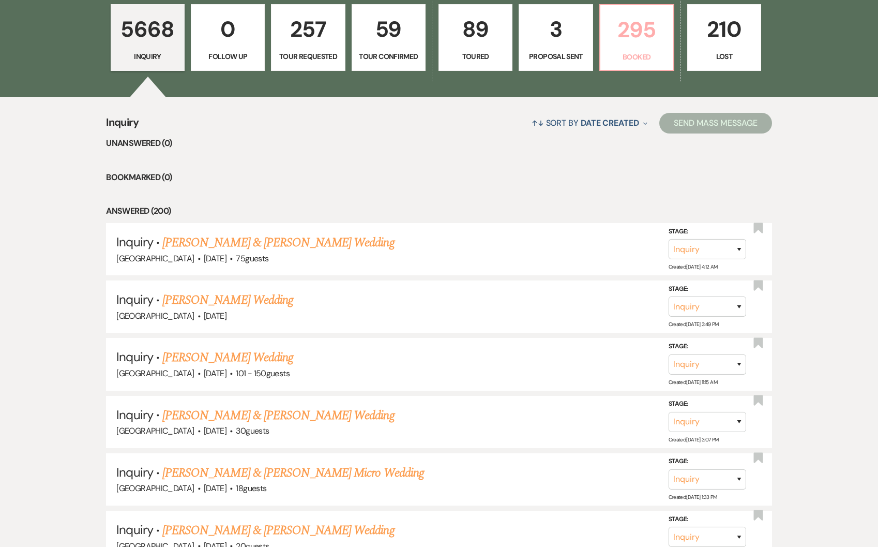
click at [642, 28] on p "295" at bounding box center [637, 29] width 61 height 35
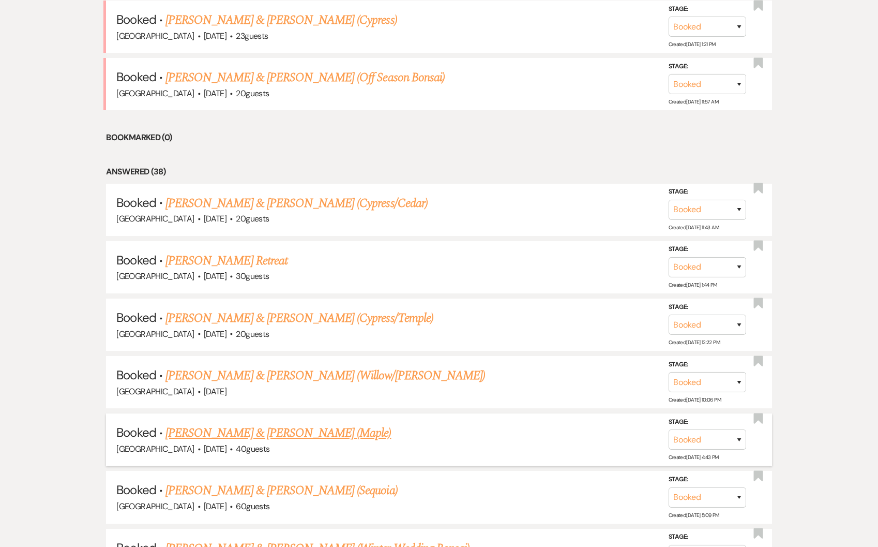
scroll to position [534, 0]
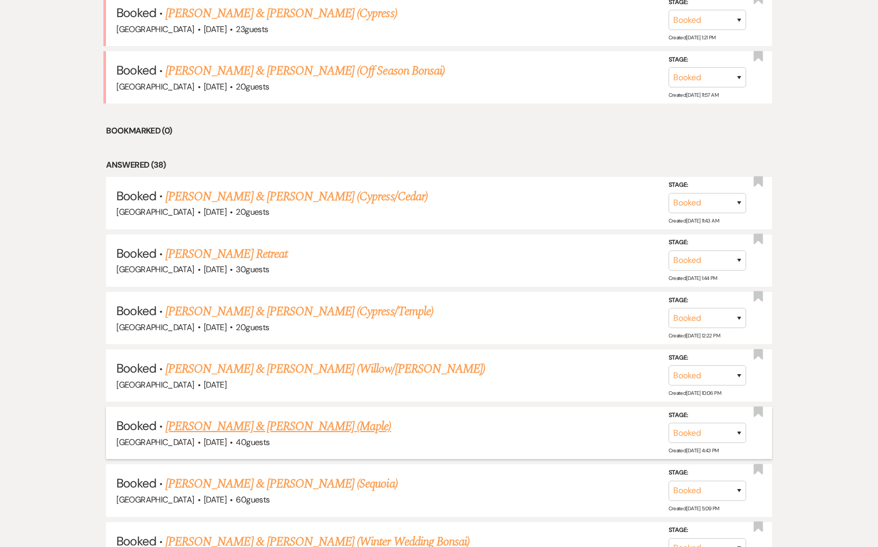
click at [317, 419] on link "Christopher Kantorowicz & Marieli Guzman (Maple)" at bounding box center [277, 426] width 225 height 19
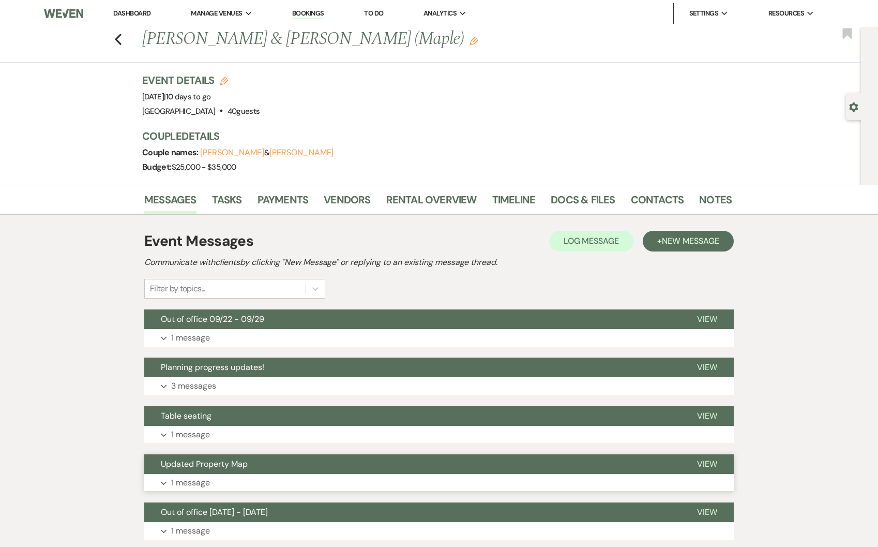
click at [188, 483] on p "1 message" at bounding box center [190, 482] width 39 height 13
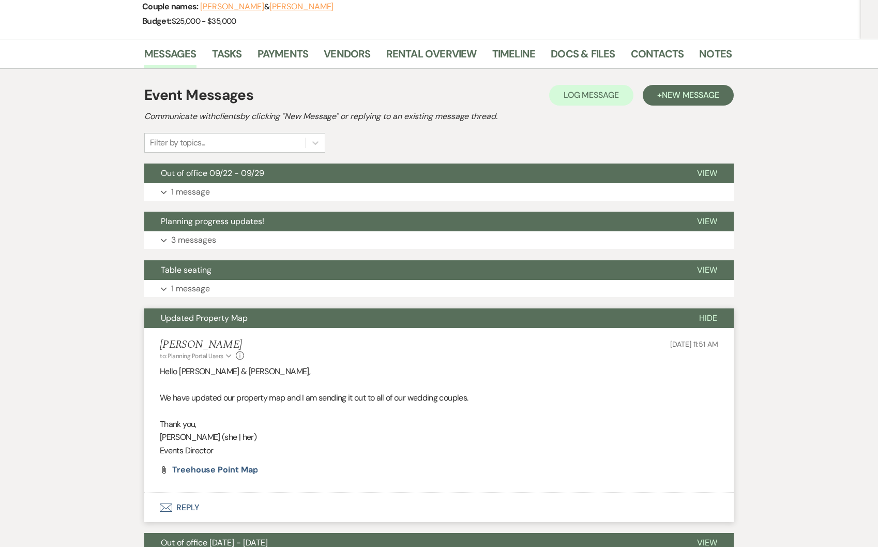
scroll to position [152, 0]
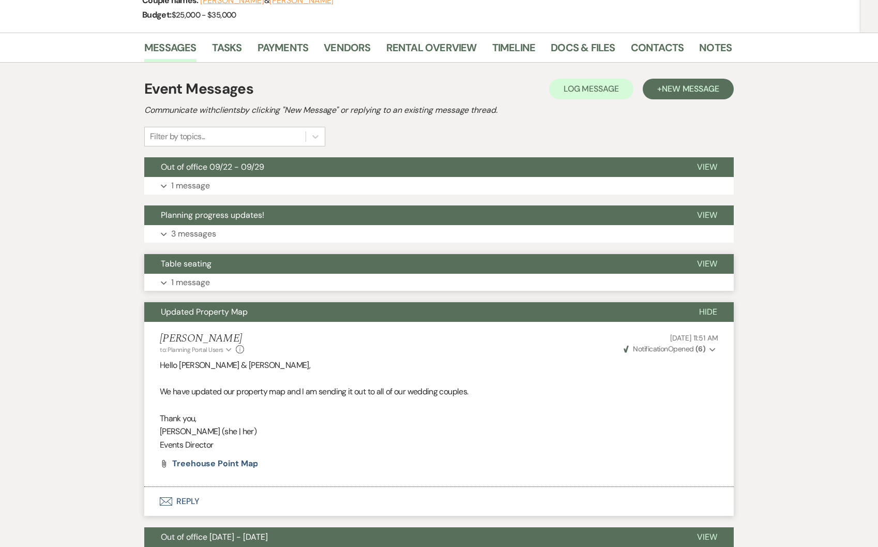
click at [212, 268] on button "Table seating" at bounding box center [412, 264] width 536 height 20
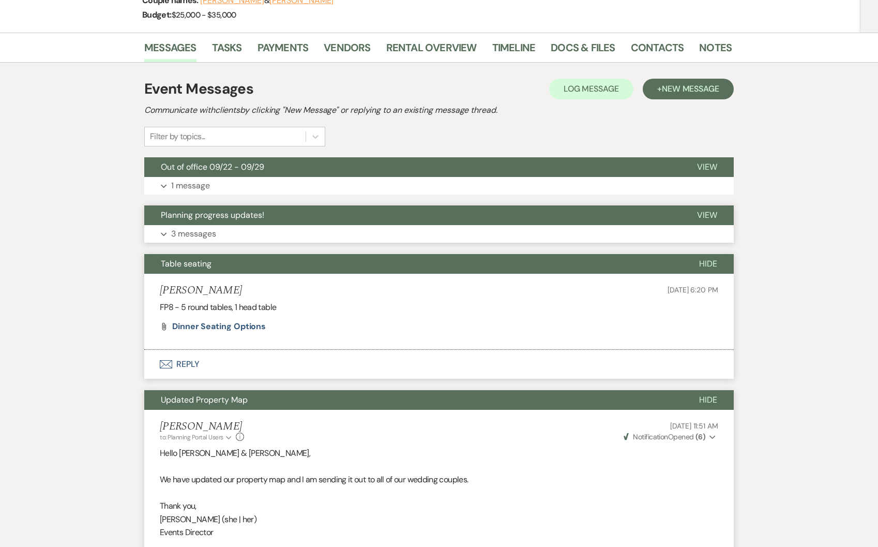
click at [252, 228] on button "Expand 3 messages" at bounding box center [439, 234] width 590 height 18
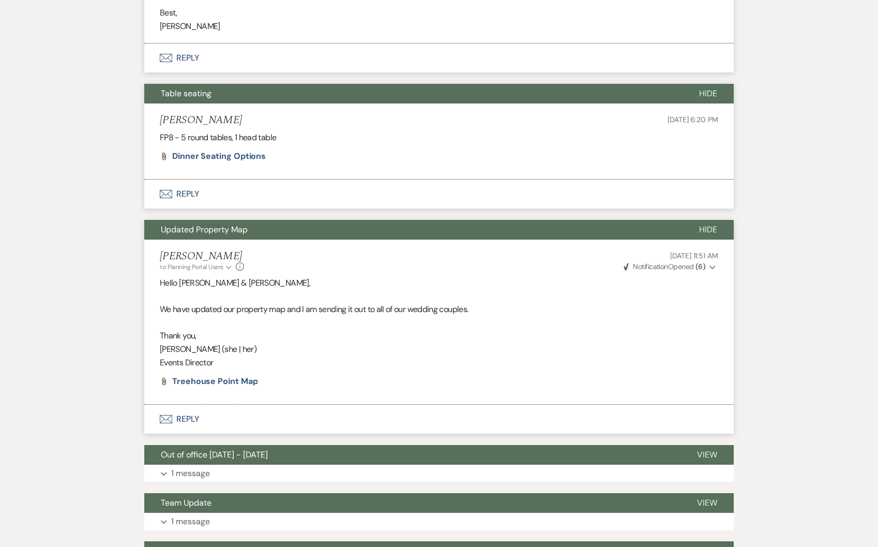
scroll to position [1459, 0]
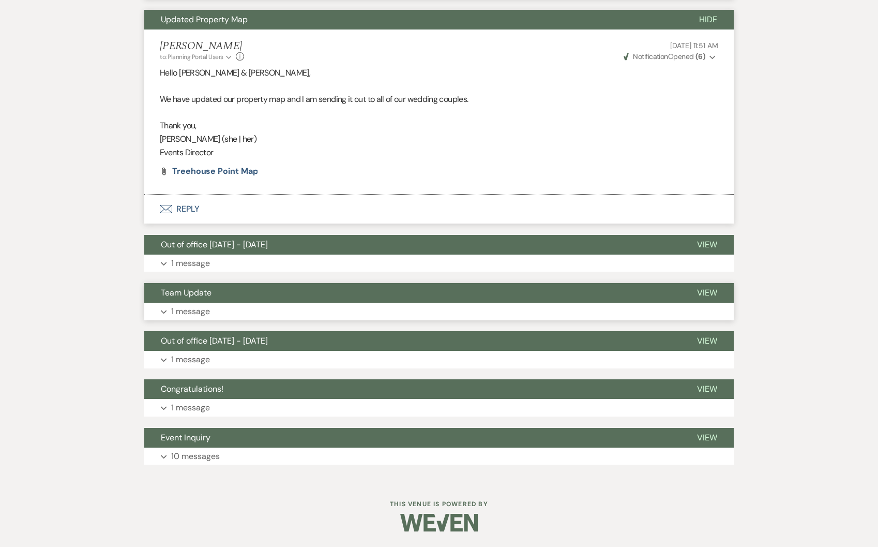
click at [215, 307] on button "Expand 1 message" at bounding box center [439, 312] width 590 height 18
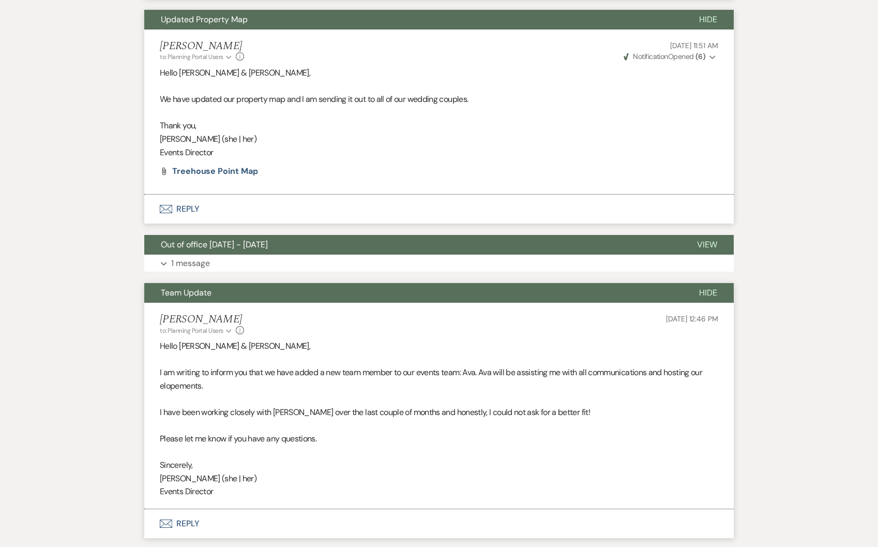
scroll to position [1659, 0]
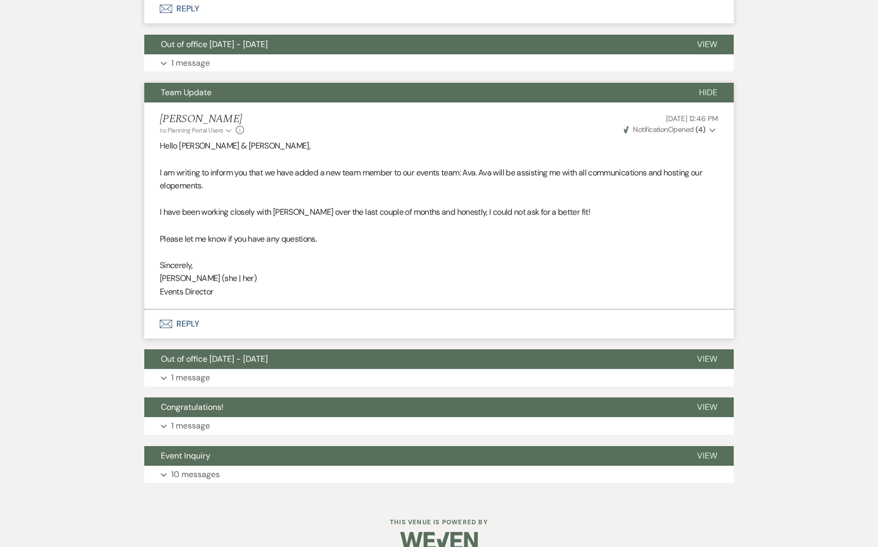
click at [710, 95] on span "Hide" at bounding box center [708, 92] width 18 height 11
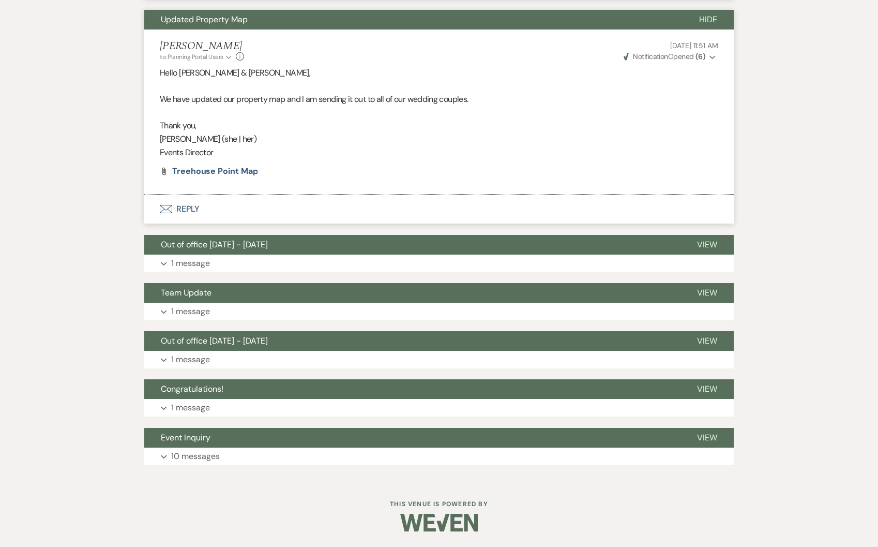
scroll to position [1459, 0]
click at [196, 264] on p "1 message" at bounding box center [190, 263] width 39 height 13
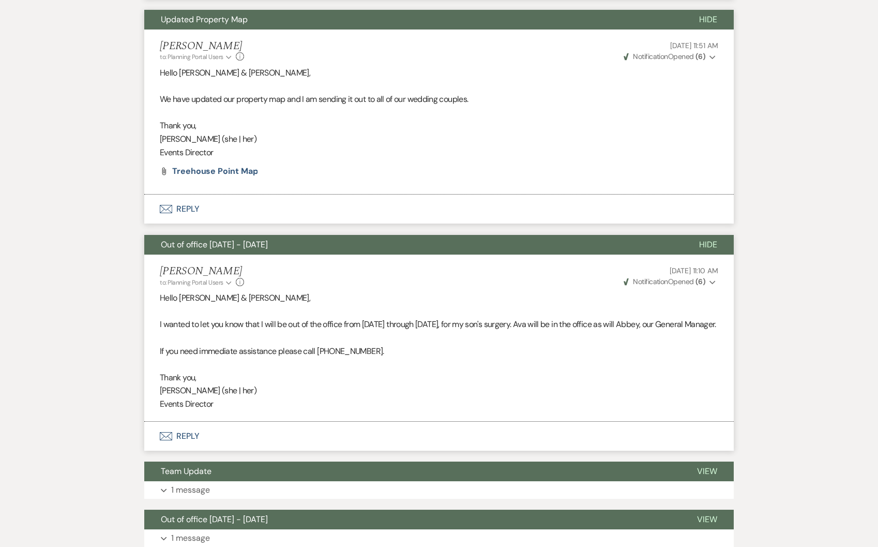
click at [705, 248] on span "Hide" at bounding box center [708, 244] width 18 height 11
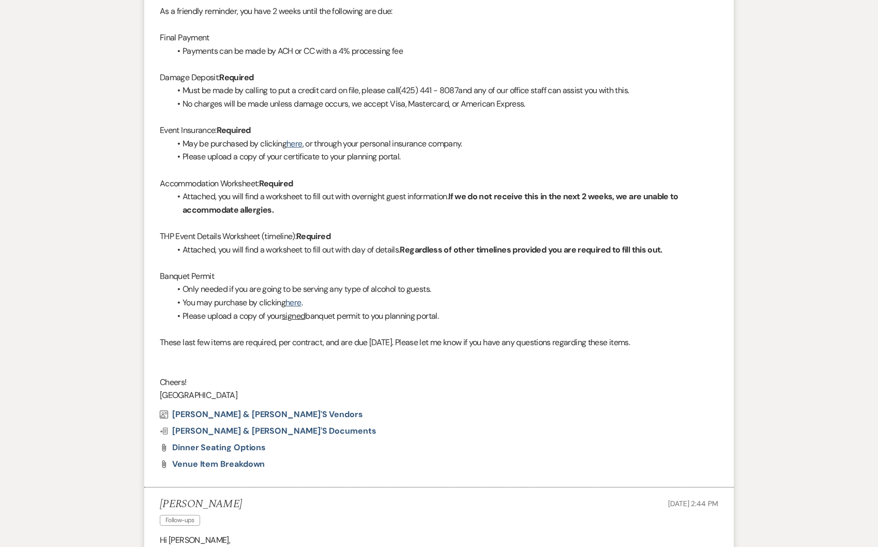
scroll to position [537, 0]
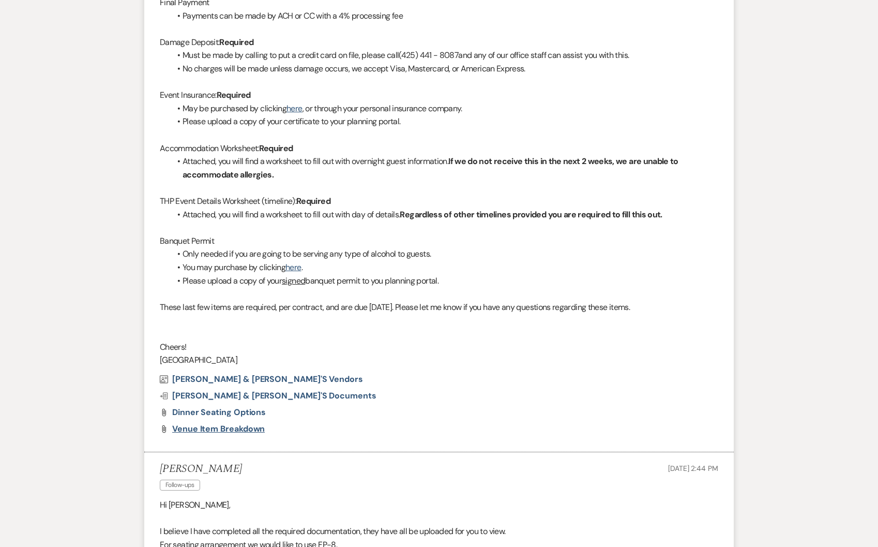
click at [205, 429] on span "Venue Item Breakdown" at bounding box center [218, 428] width 93 height 11
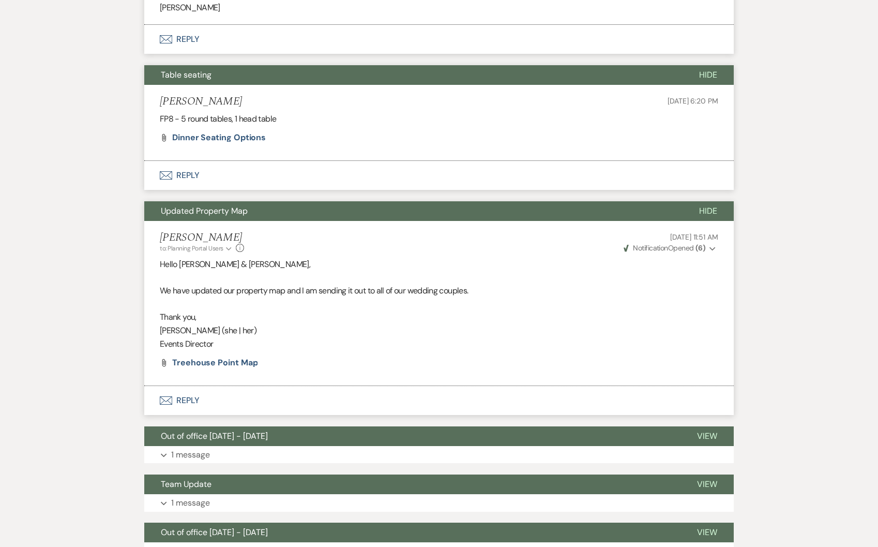
scroll to position [1274, 0]
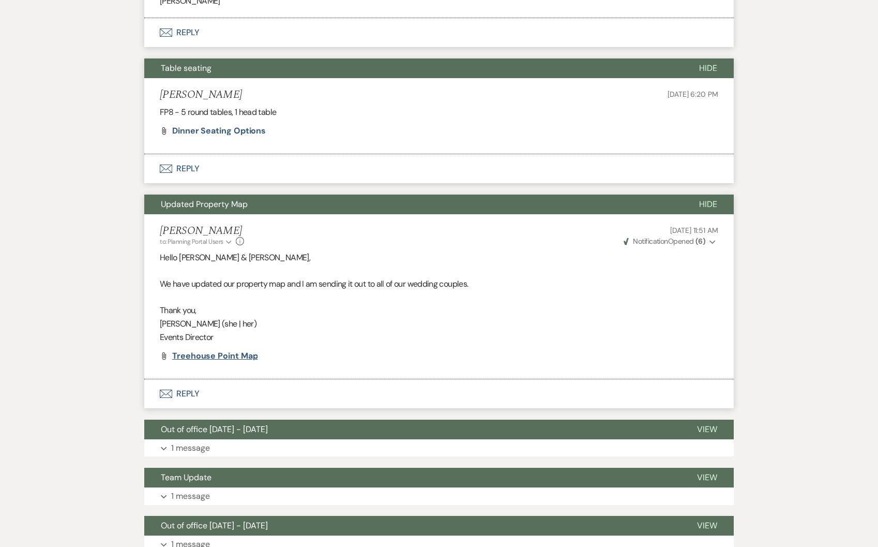
click at [232, 355] on span "Treehouse Point Map" at bounding box center [214, 355] width 85 height 11
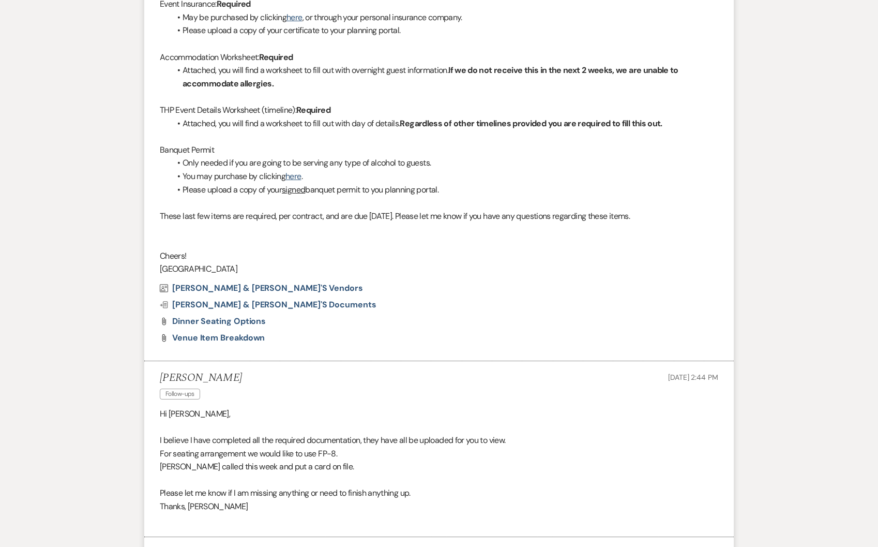
scroll to position [0, 0]
